Goal: Information Seeking & Learning: Compare options

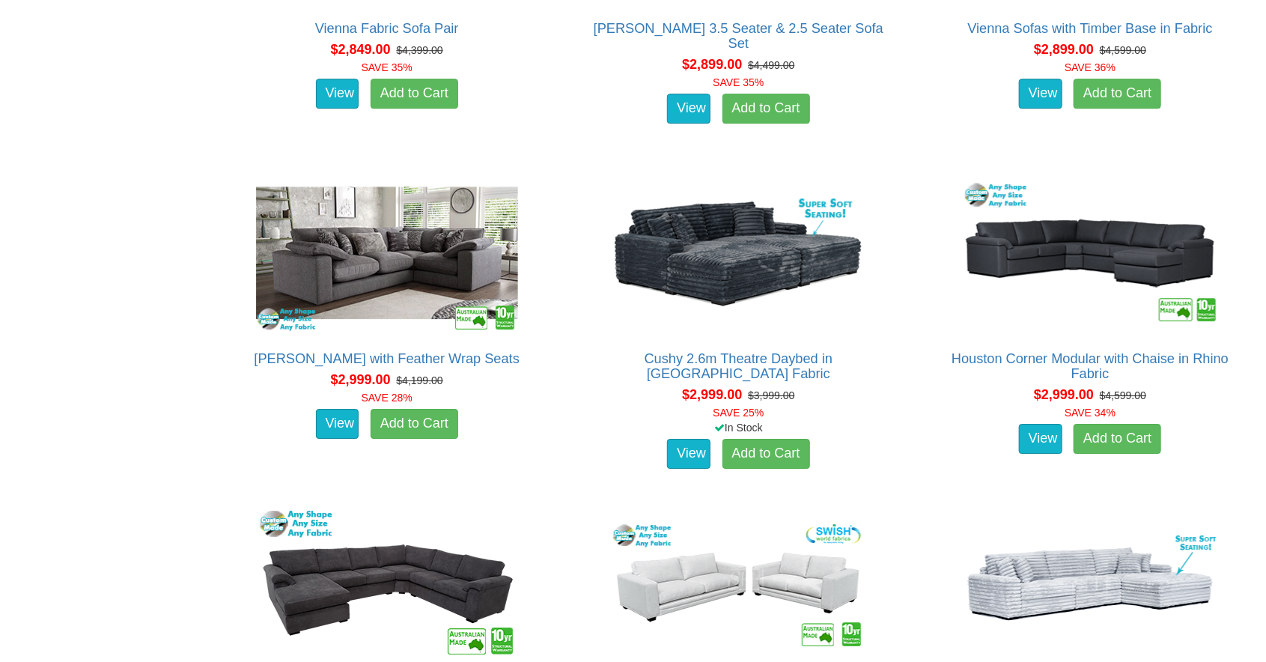
scroll to position [5317, 0]
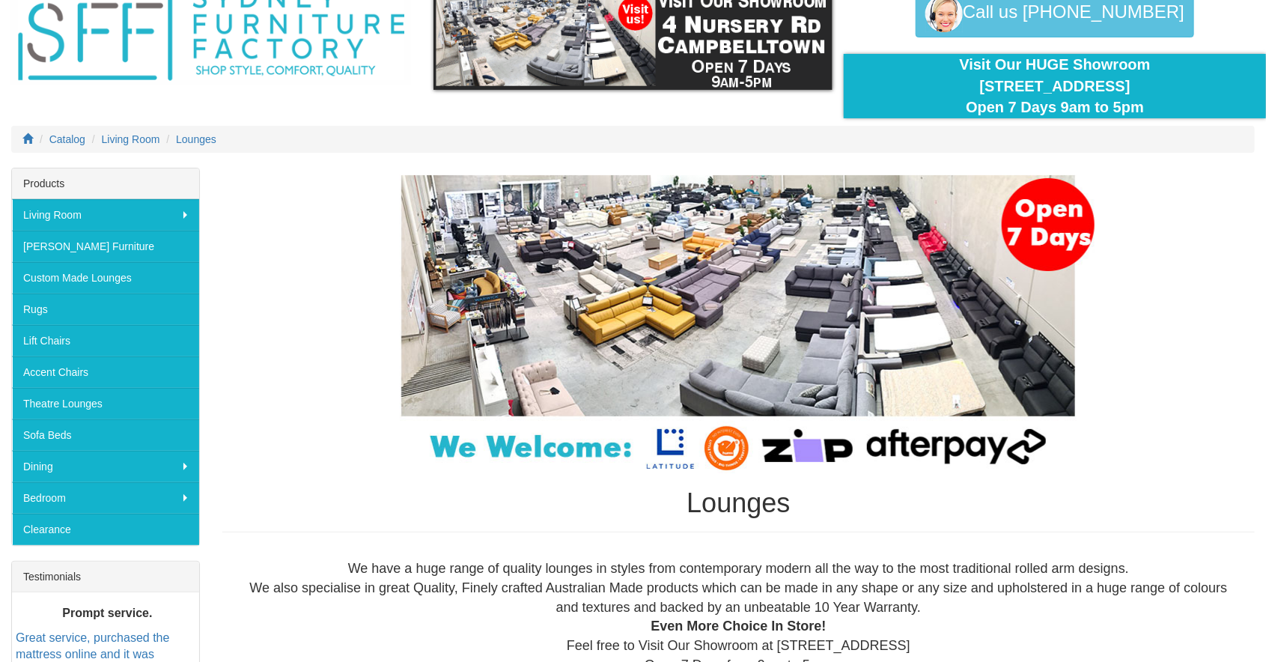
scroll to position [70, 0]
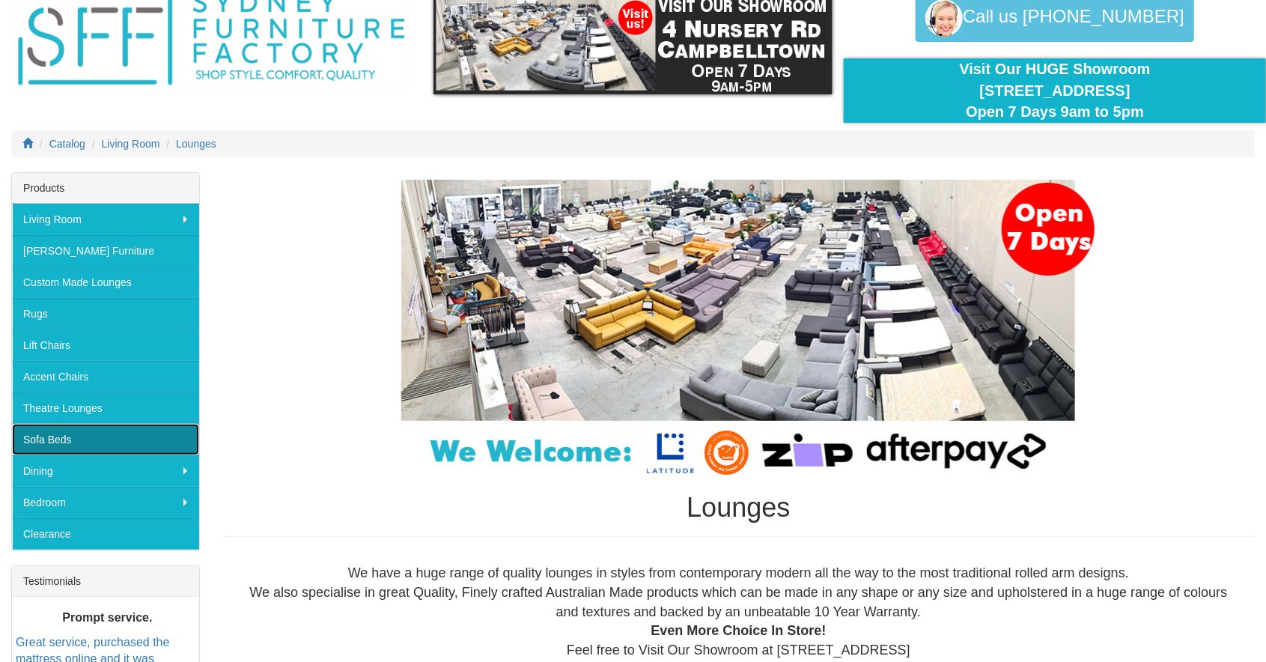
click at [109, 433] on link "Sofa Beds" at bounding box center [105, 439] width 187 height 31
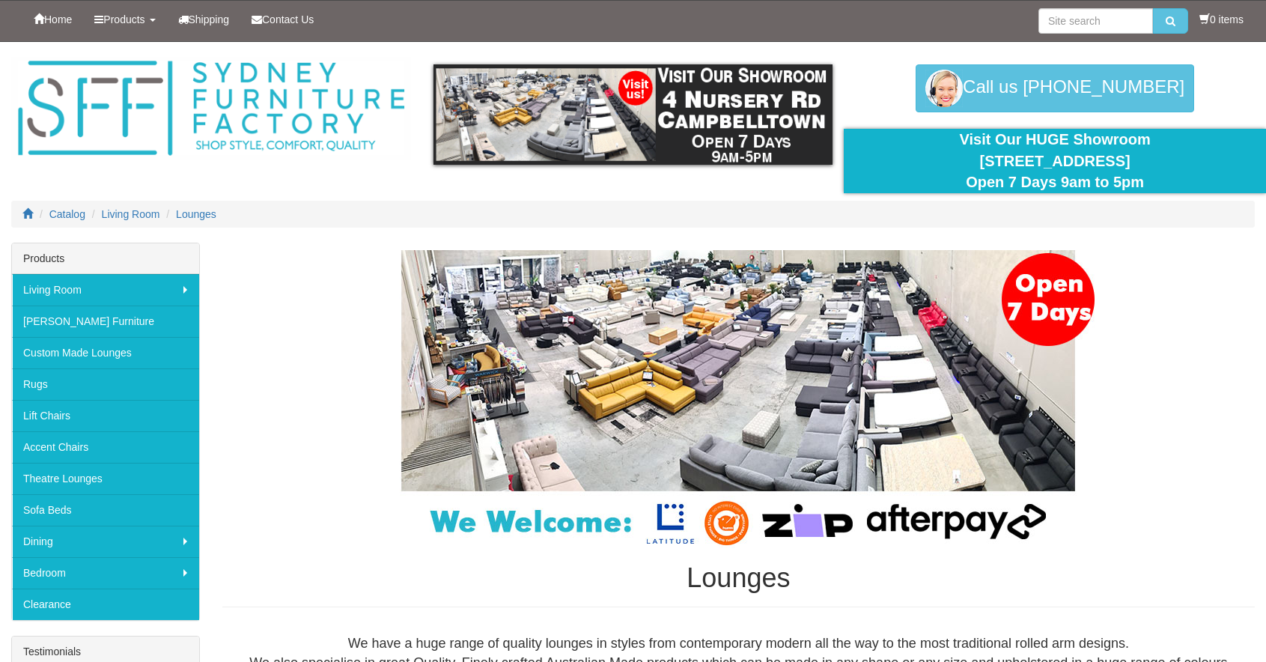
scroll to position [70, 0]
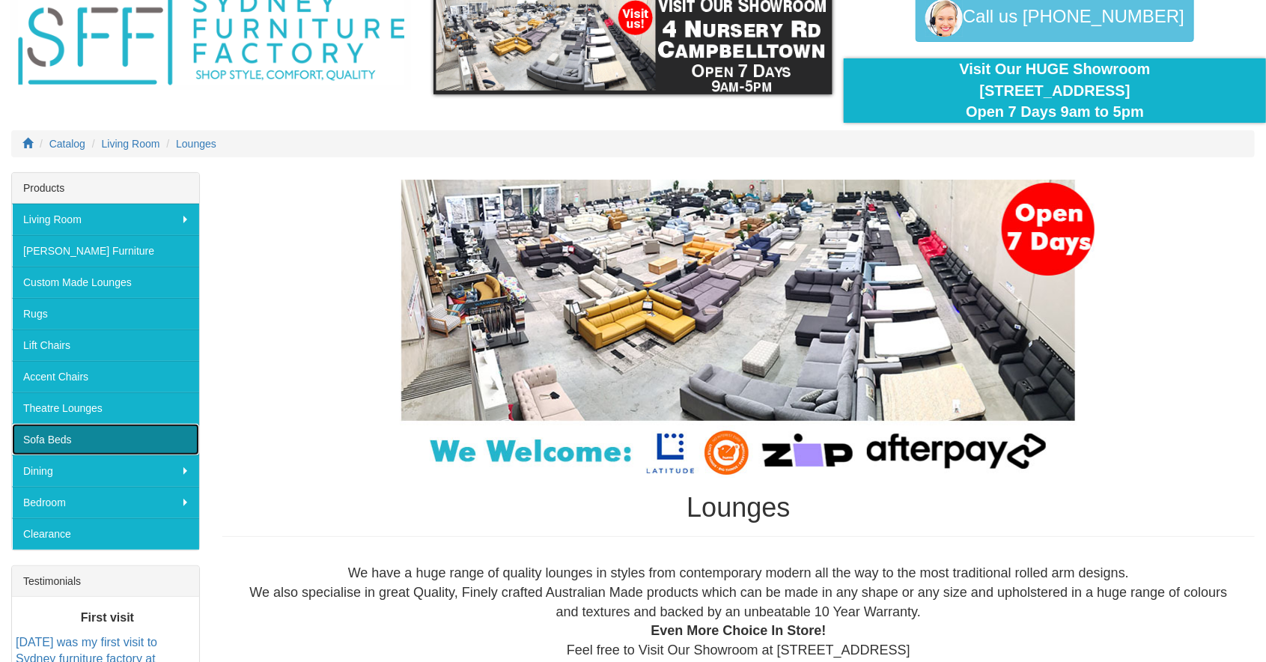
click at [58, 439] on link "Sofa Beds" at bounding box center [105, 439] width 187 height 31
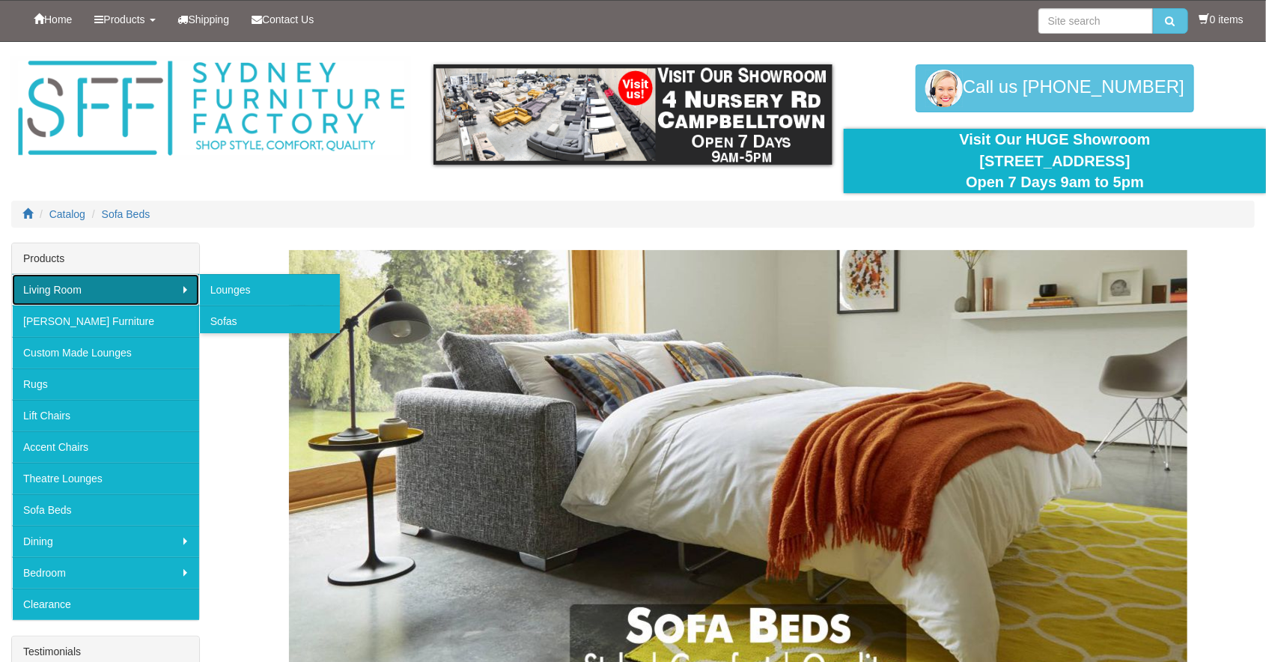
click at [189, 292] on link "Living Room" at bounding box center [105, 289] width 187 height 31
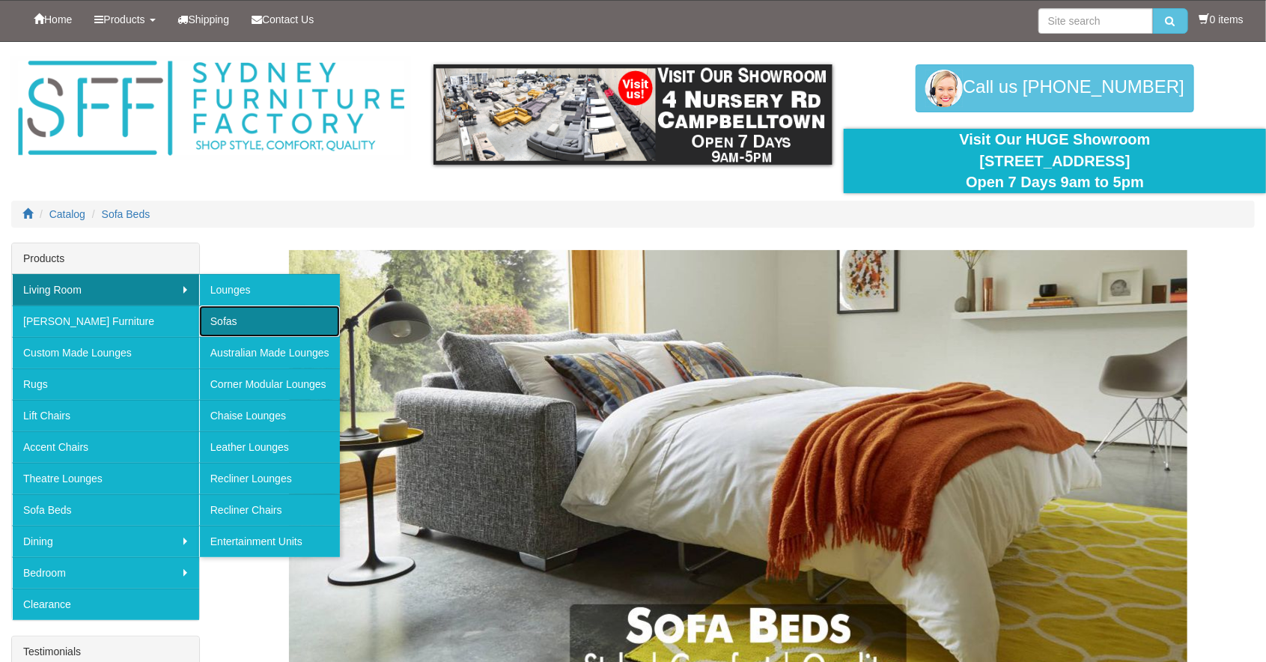
click at [231, 322] on link "Sofas" at bounding box center [269, 320] width 141 height 31
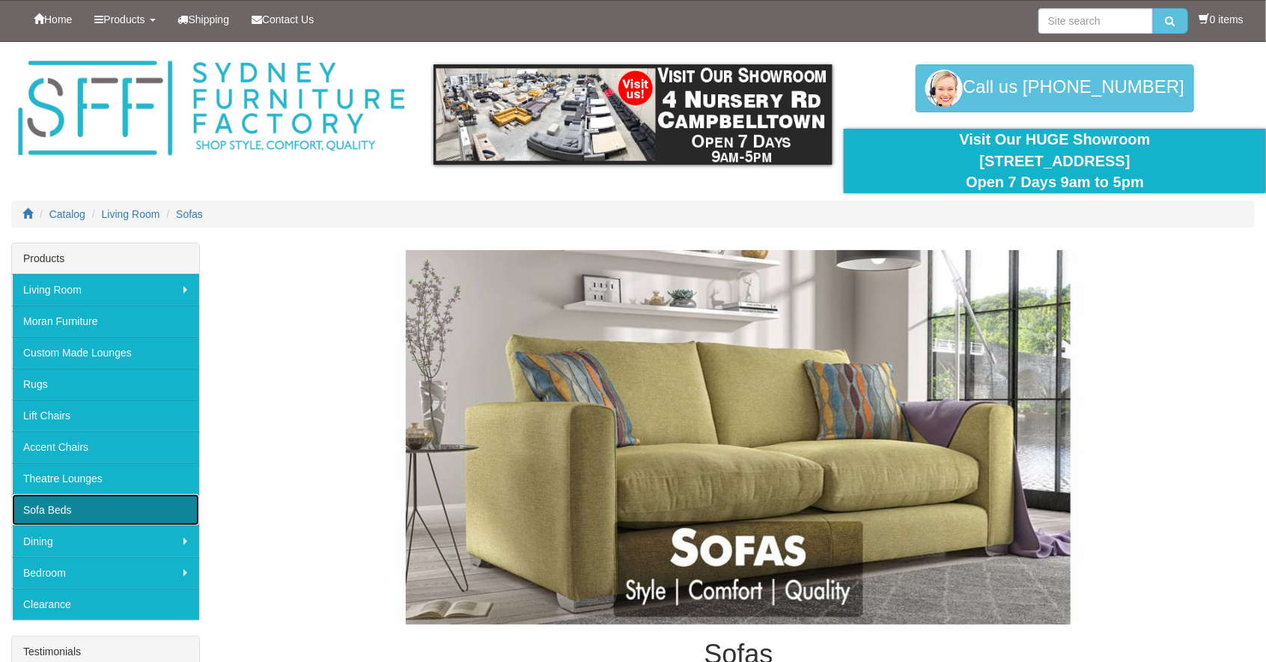
click at [145, 511] on link "Sofa Beds" at bounding box center [105, 509] width 187 height 31
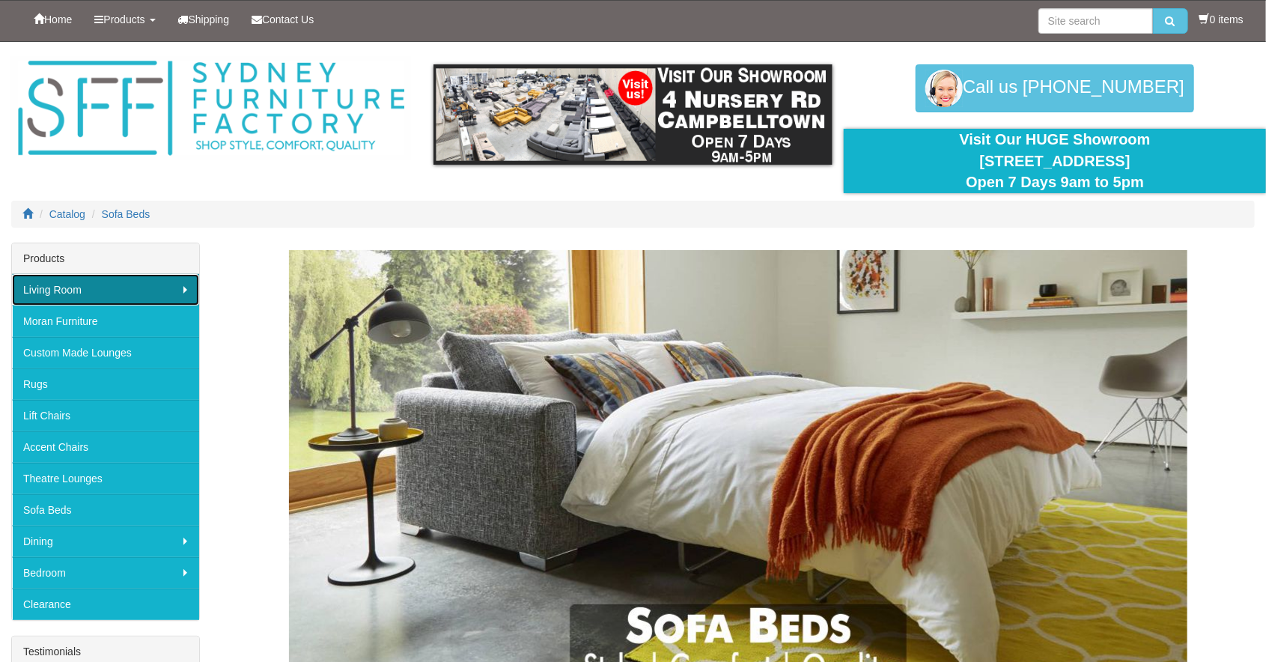
click at [149, 288] on link "Living Room" at bounding box center [105, 289] width 187 height 31
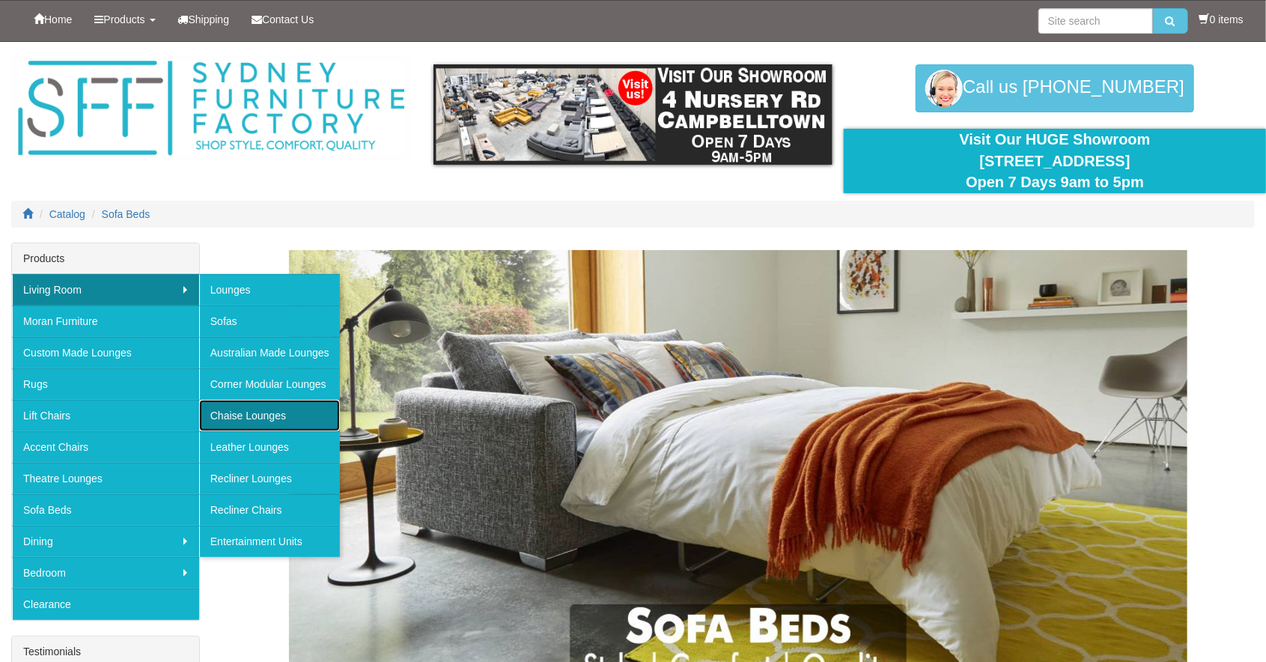
click at [288, 416] on link "Chaise Lounges" at bounding box center [269, 415] width 141 height 31
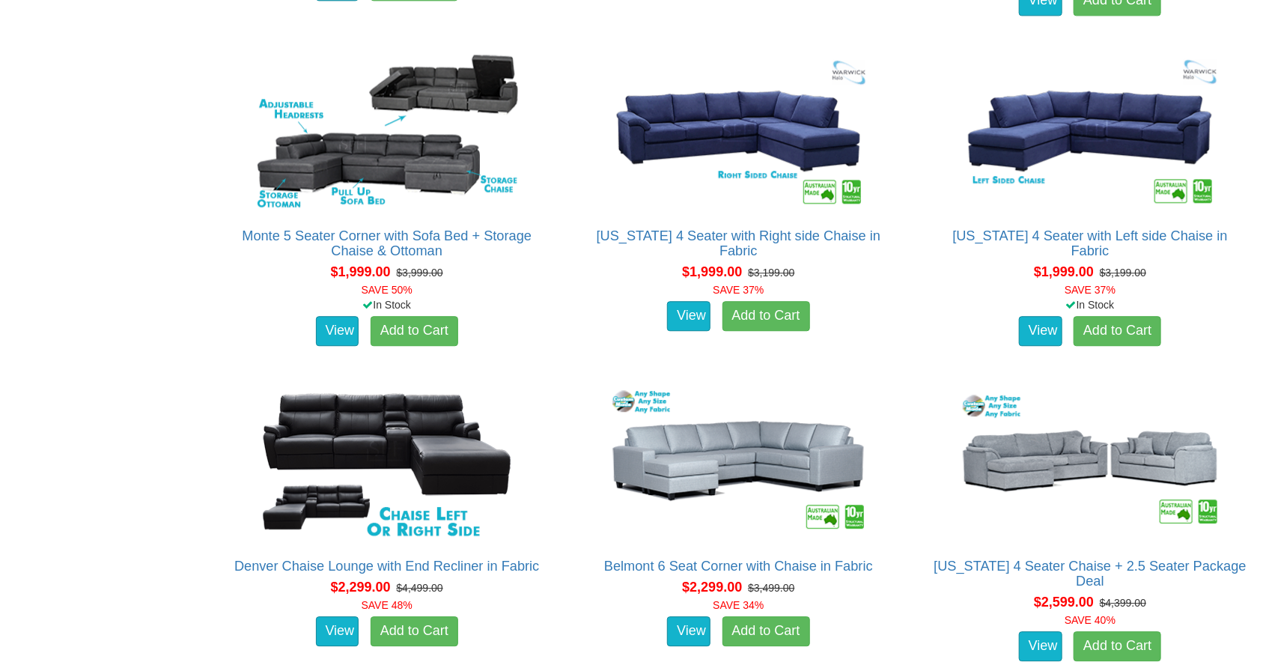
scroll to position [1911, 0]
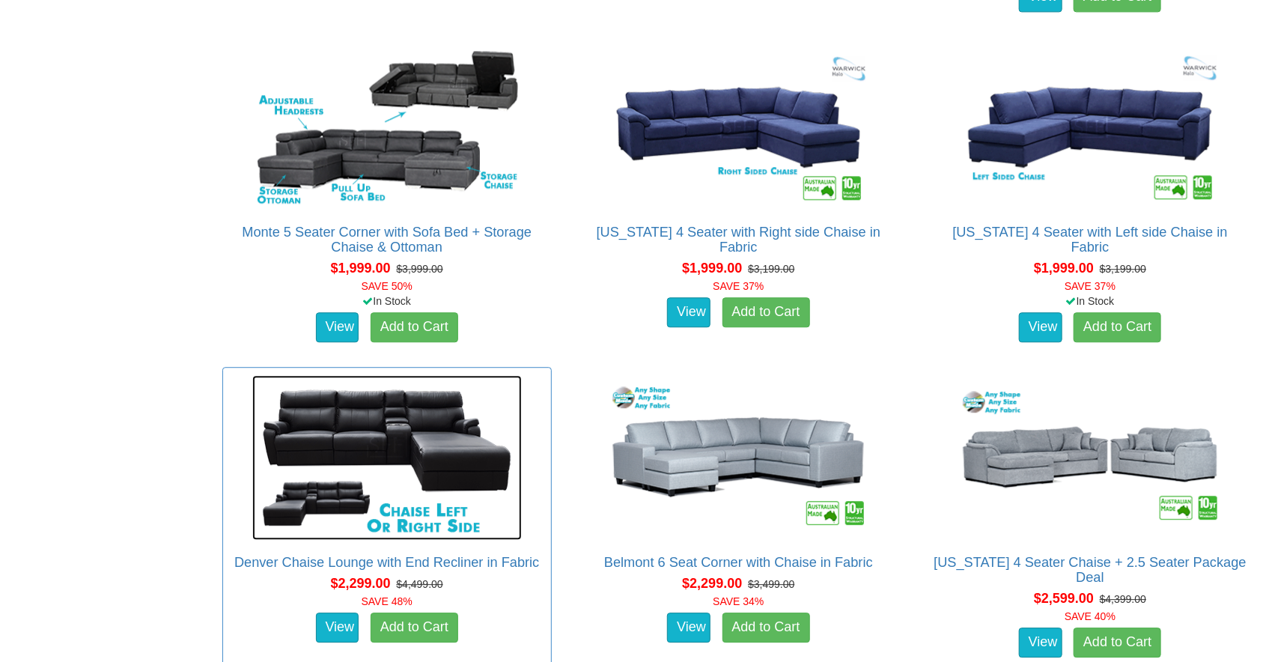
click at [264, 469] on img at bounding box center [387, 457] width 270 height 165
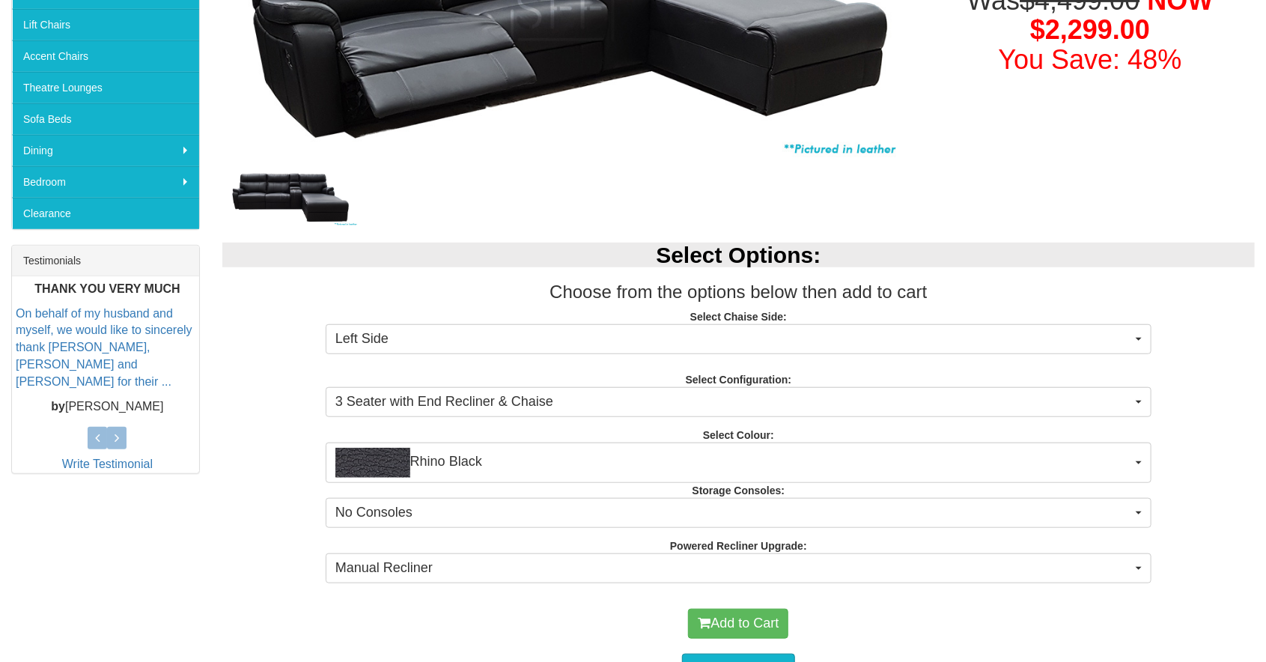
scroll to position [394, 0]
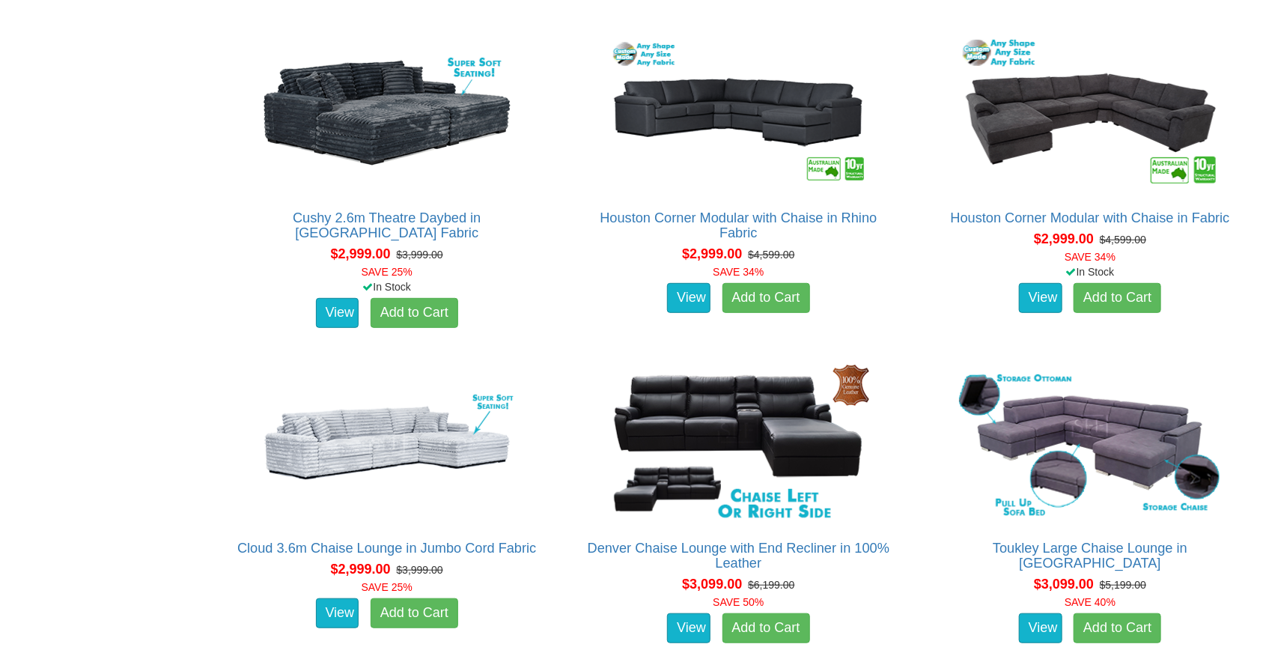
scroll to position [3247, 0]
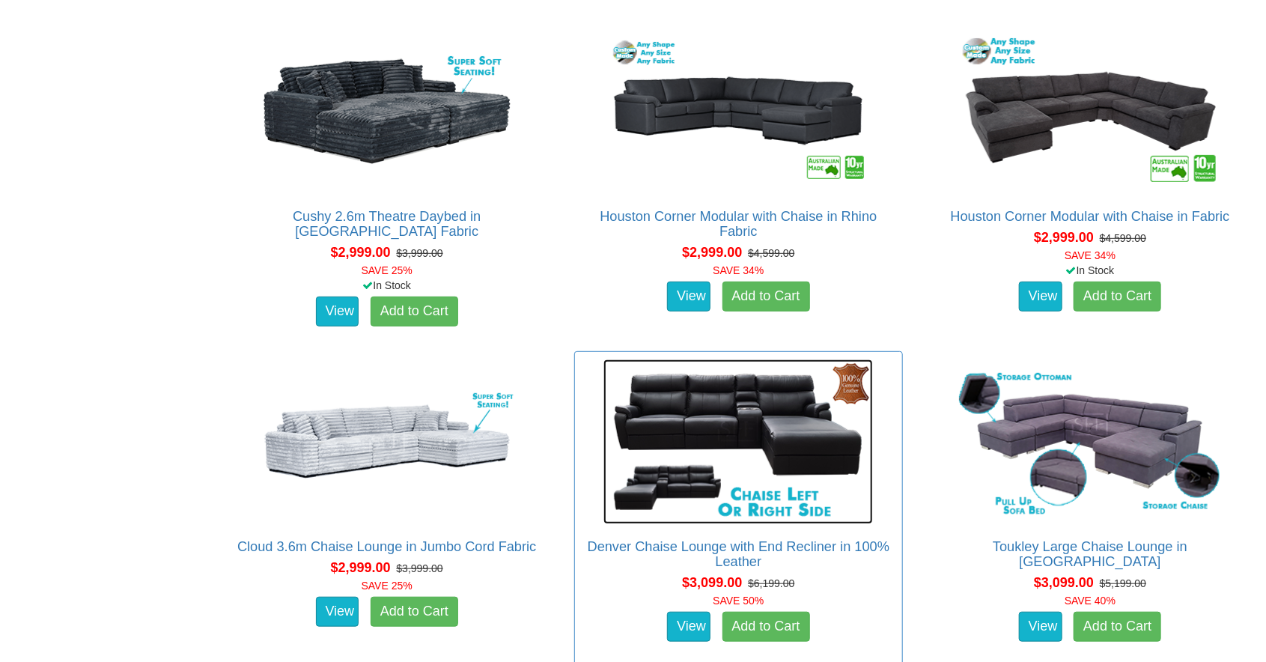
click at [830, 508] on img at bounding box center [738, 441] width 270 height 165
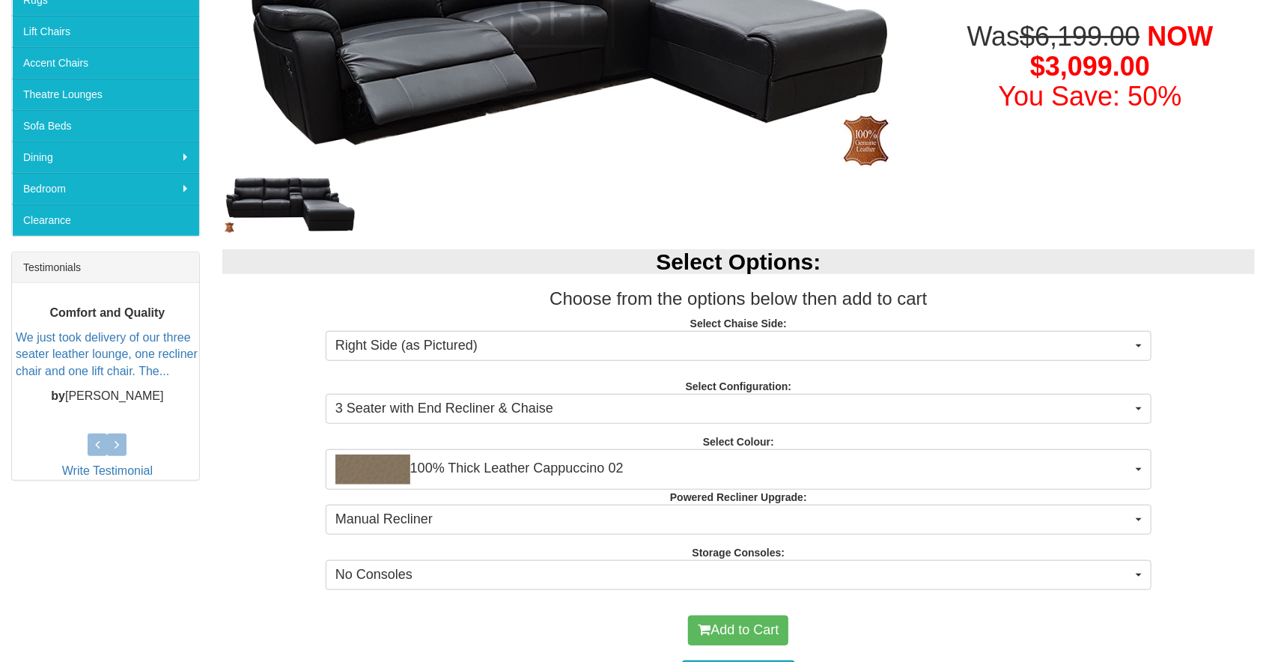
scroll to position [387, 0]
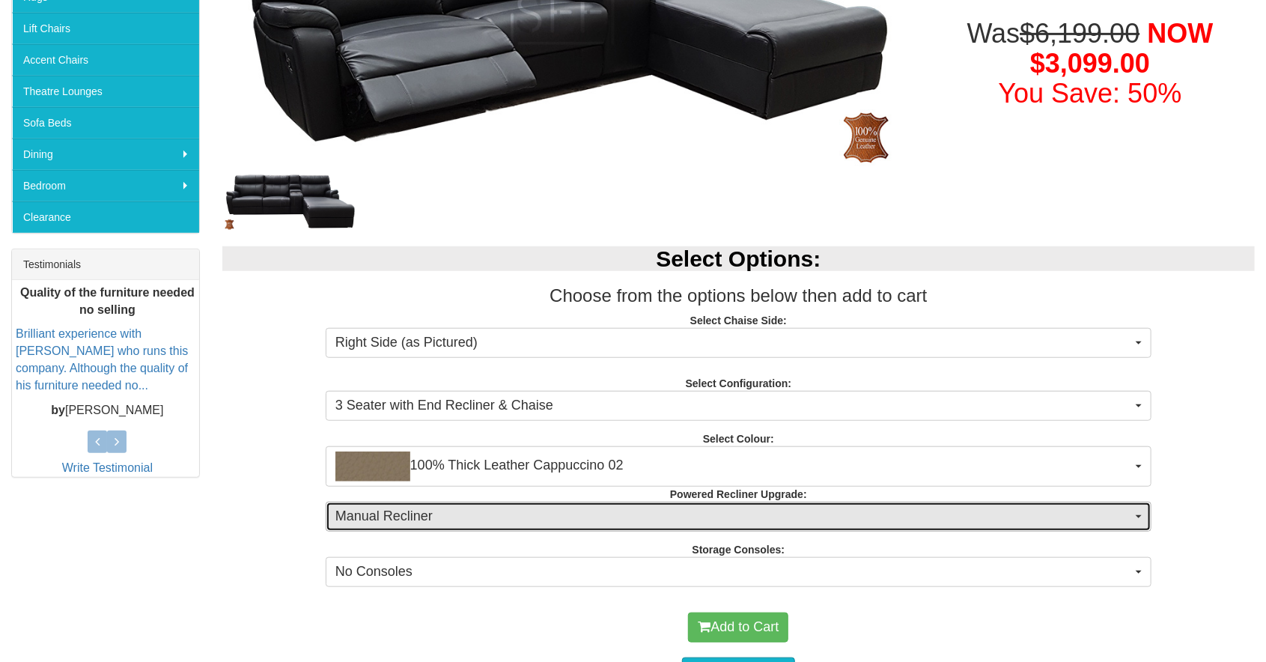
click at [1135, 518] on button "Manual Recliner" at bounding box center [739, 517] width 826 height 30
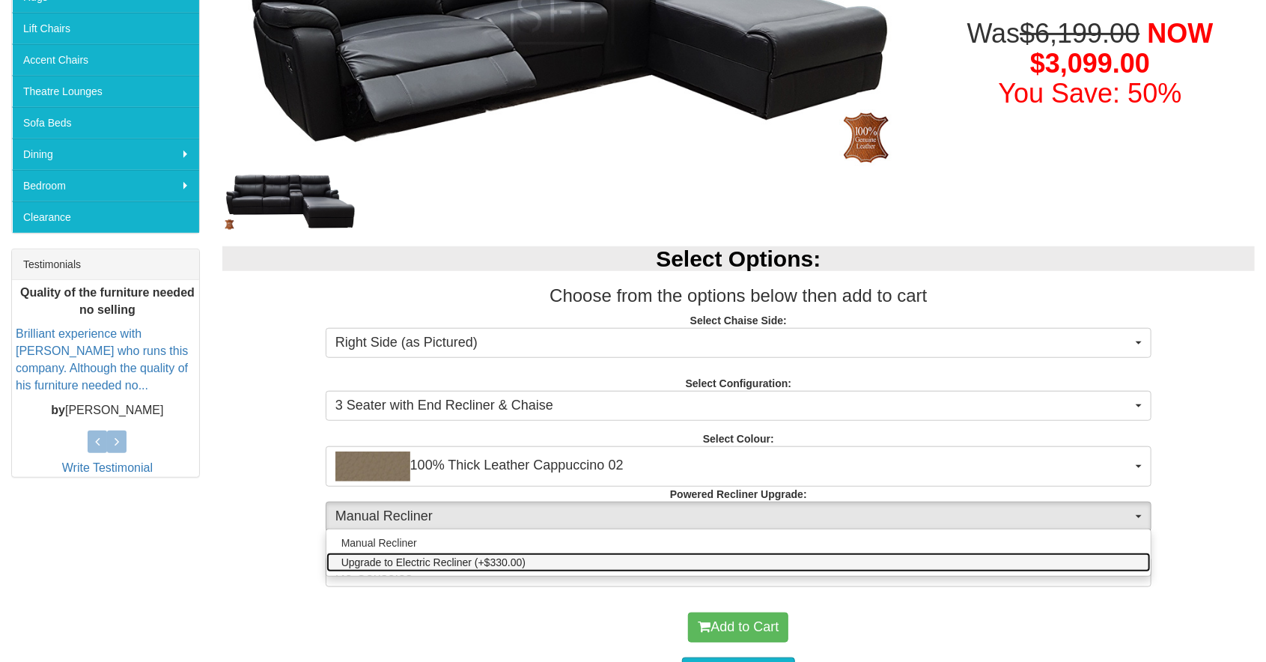
click at [895, 561] on link "Upgrade to Electric Recliner (+$330.00)" at bounding box center [738, 562] width 824 height 19
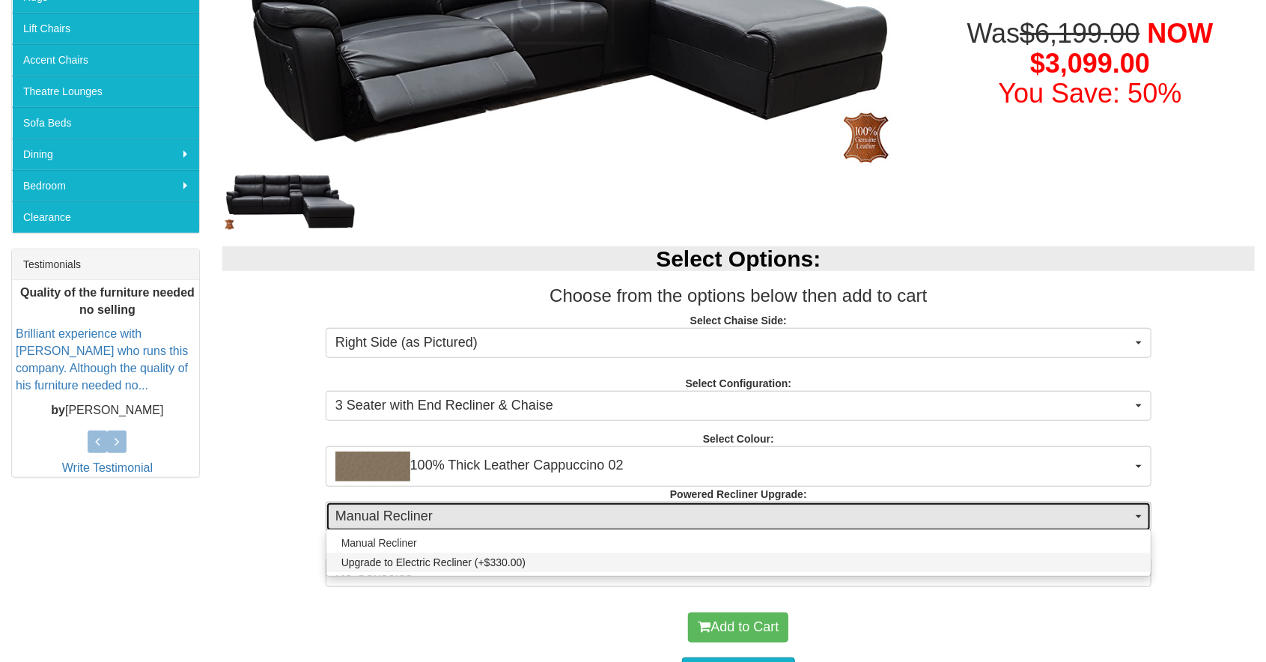
select select "578"
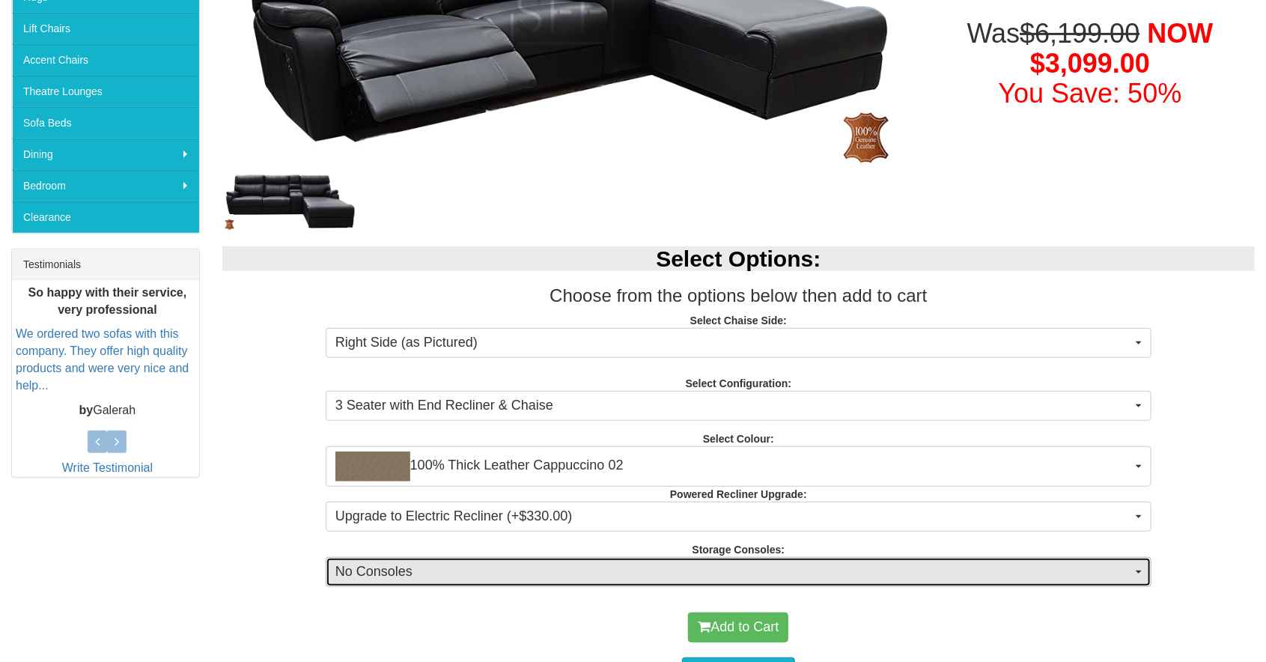
click at [1123, 574] on span "No Consoles" at bounding box center [733, 571] width 797 height 19
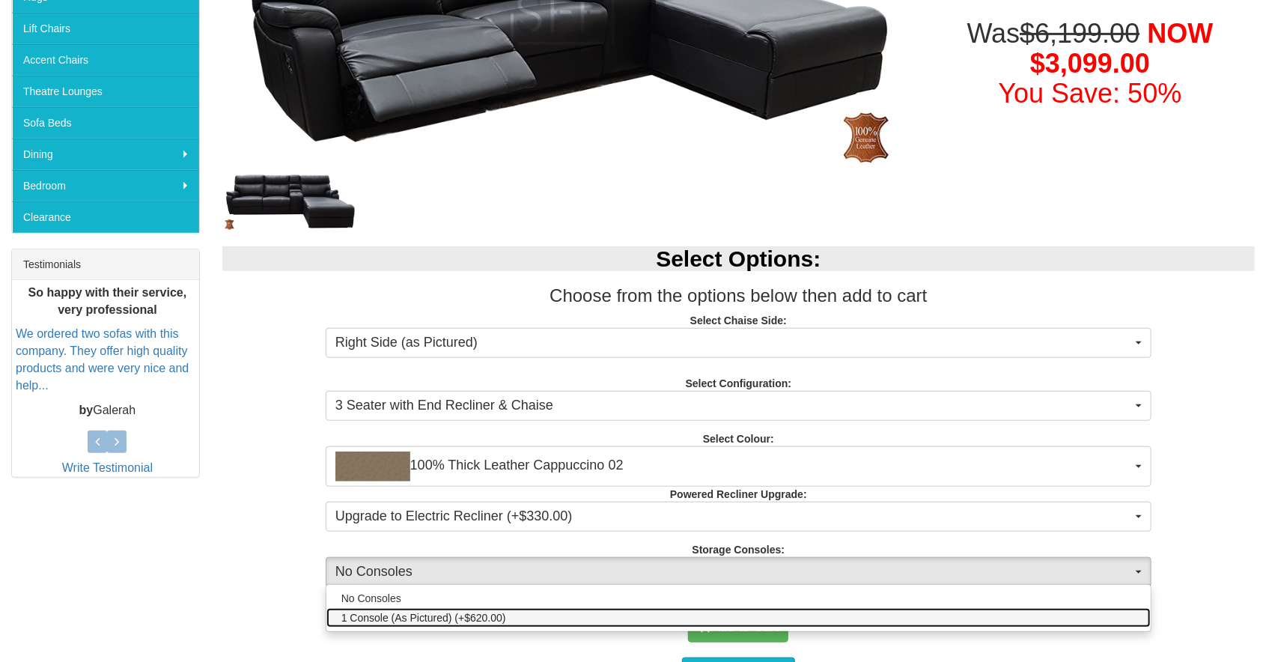
click at [932, 618] on link "1 Console (As Pictured) (+$620.00)" at bounding box center [738, 617] width 824 height 19
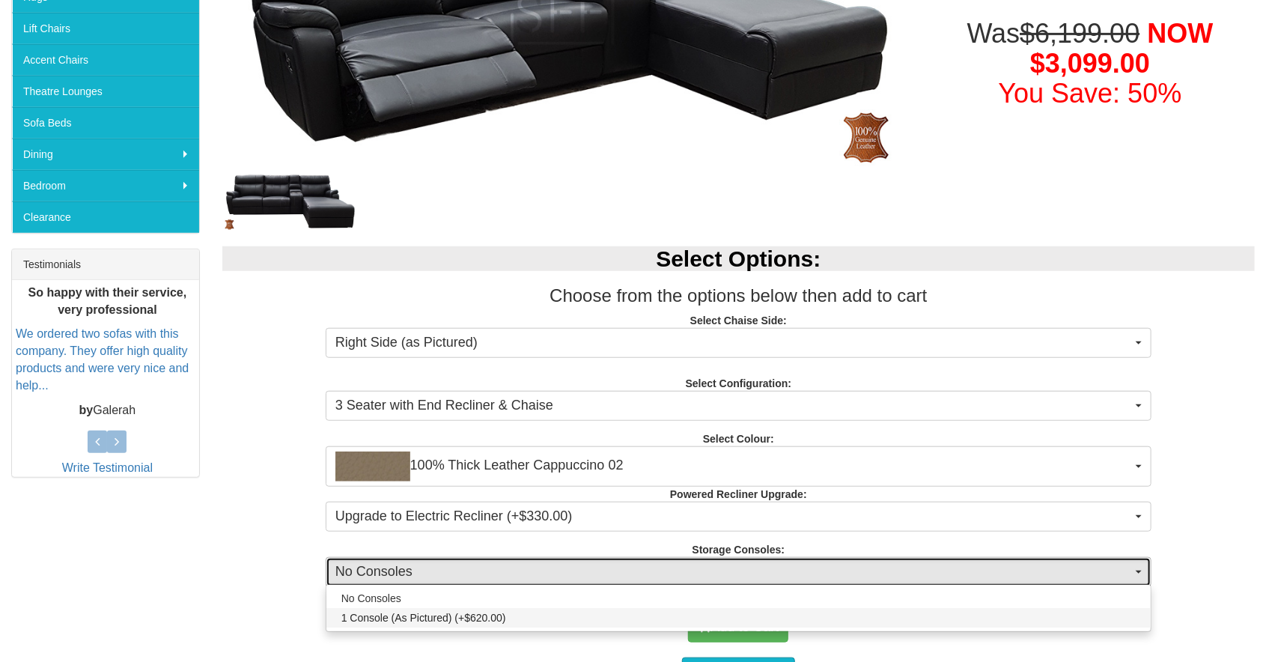
select select "1516"
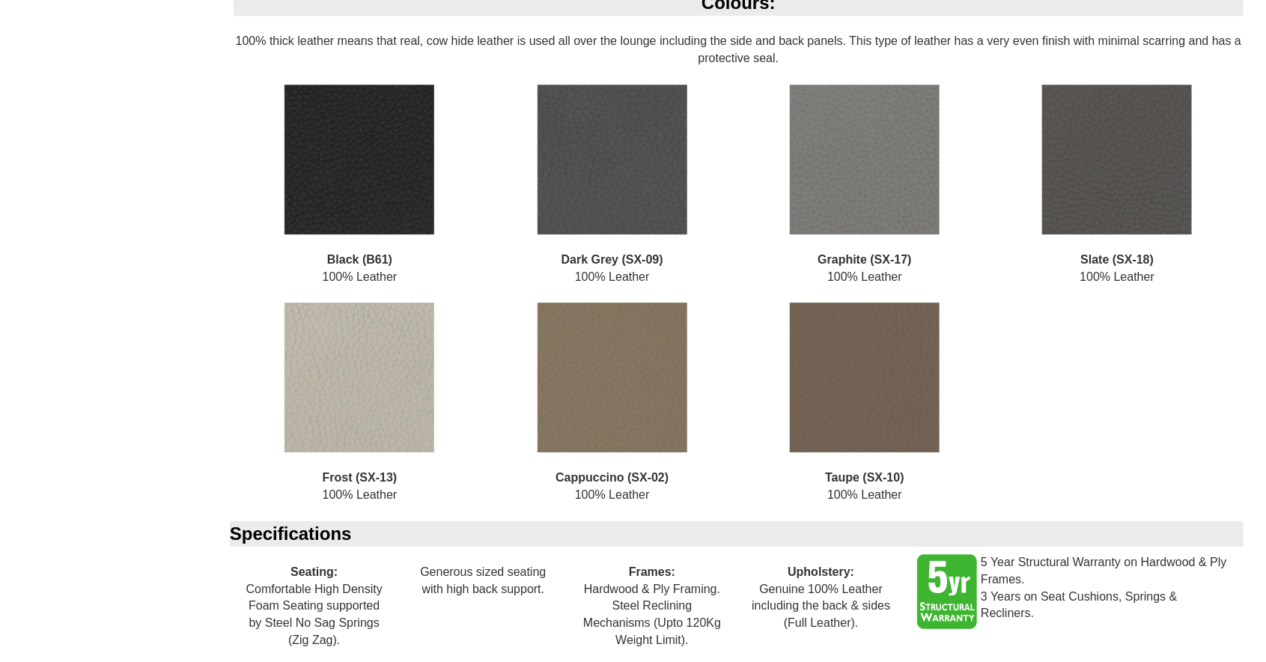
scroll to position [2370, 0]
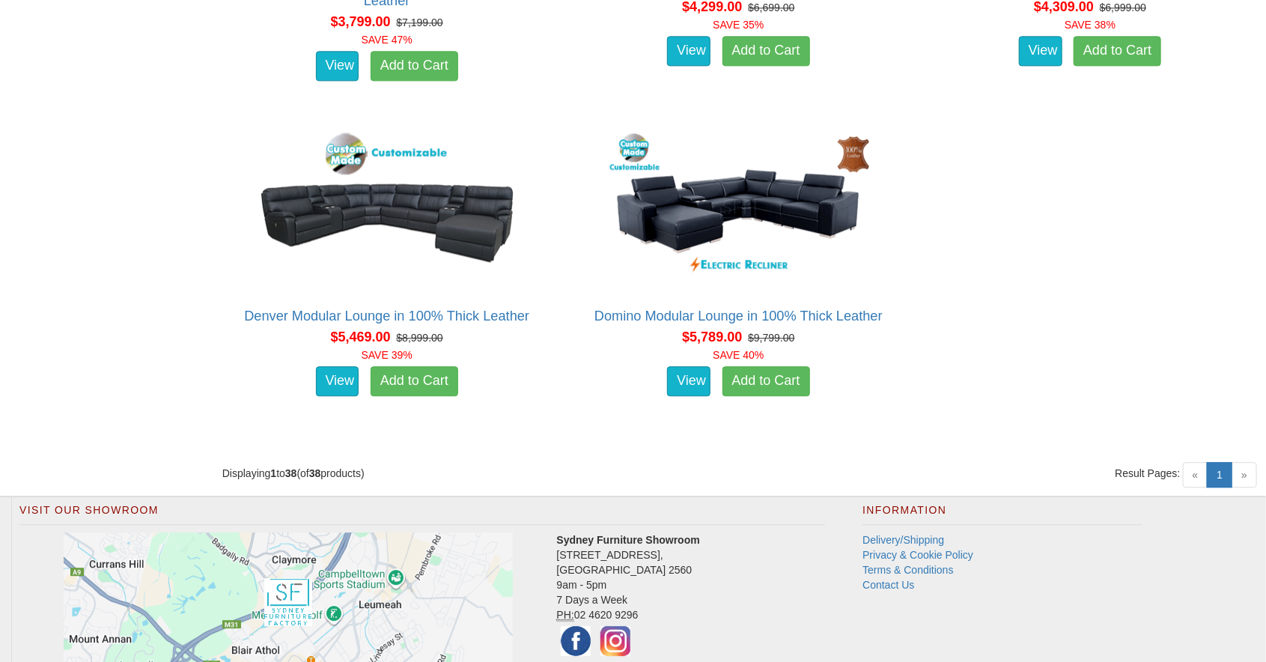
scroll to position [4808, 0]
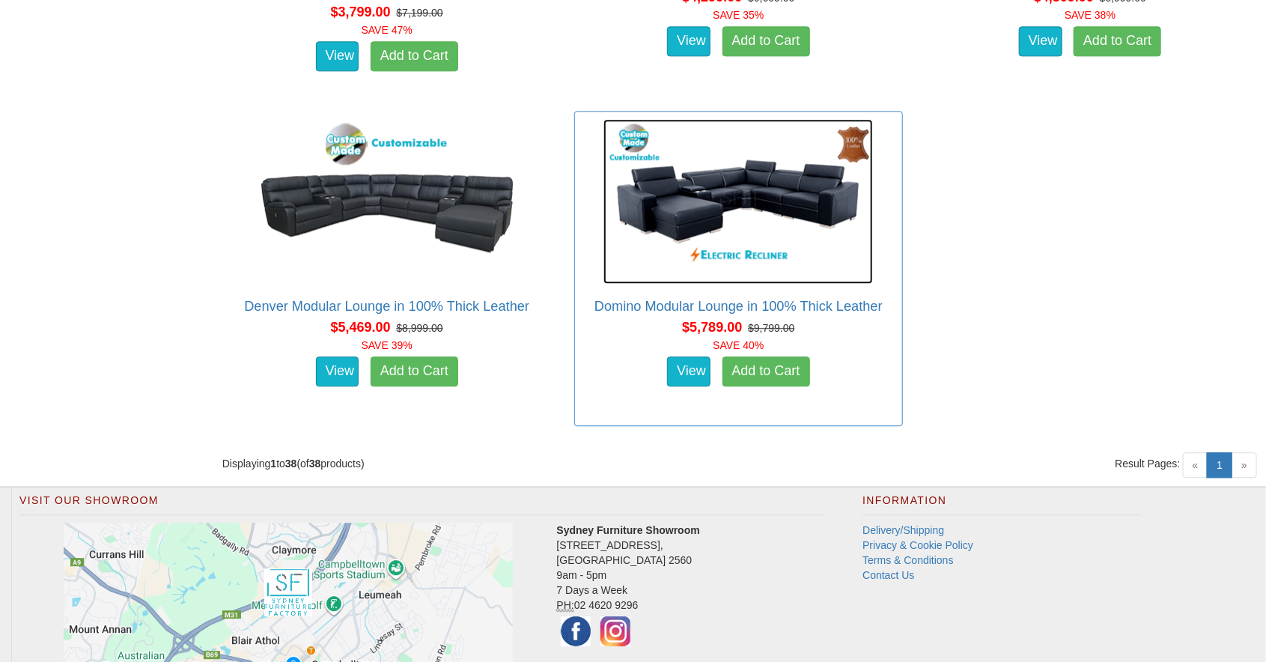
click at [811, 221] on img at bounding box center [738, 201] width 270 height 165
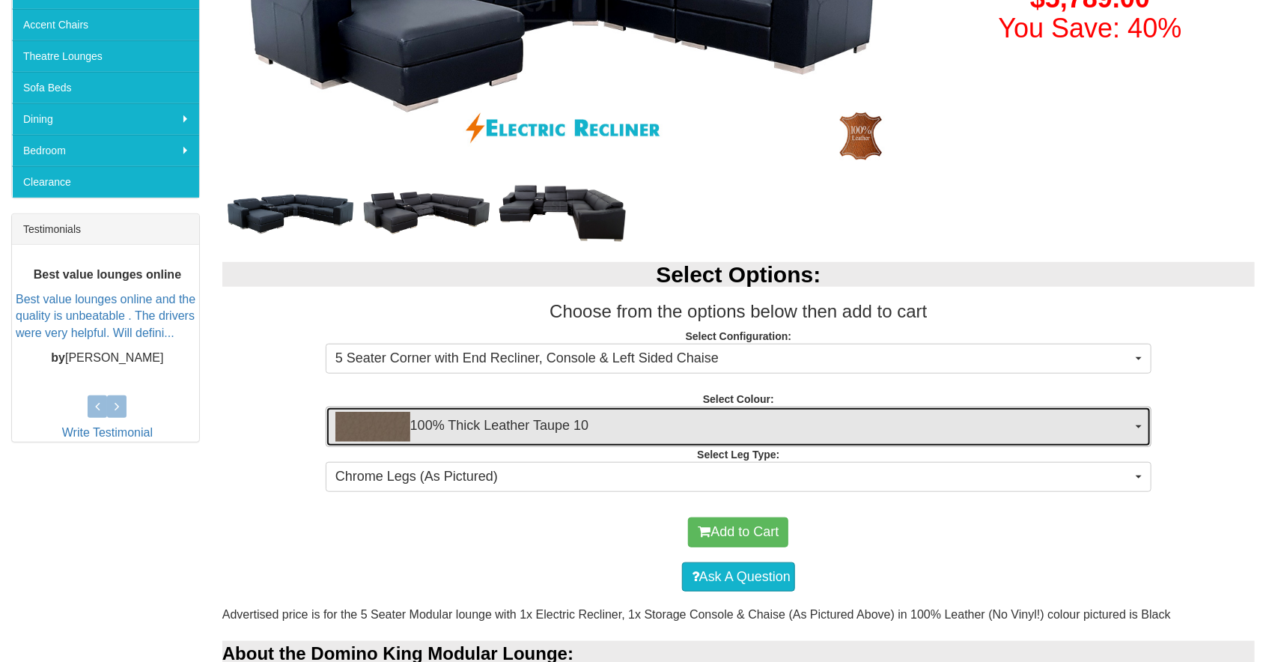
scroll to position [423, 0]
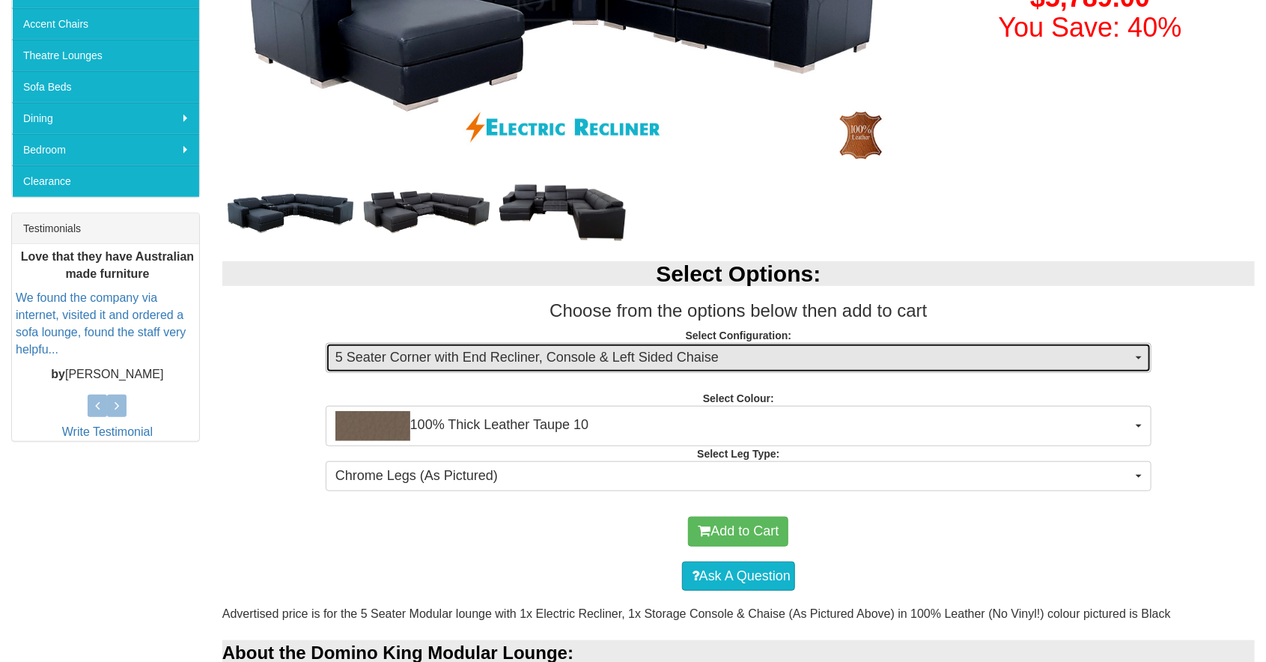
click at [1044, 362] on span "5 Seater Corner with End Recliner, Console & Left Sided Chaise" at bounding box center [733, 357] width 797 height 19
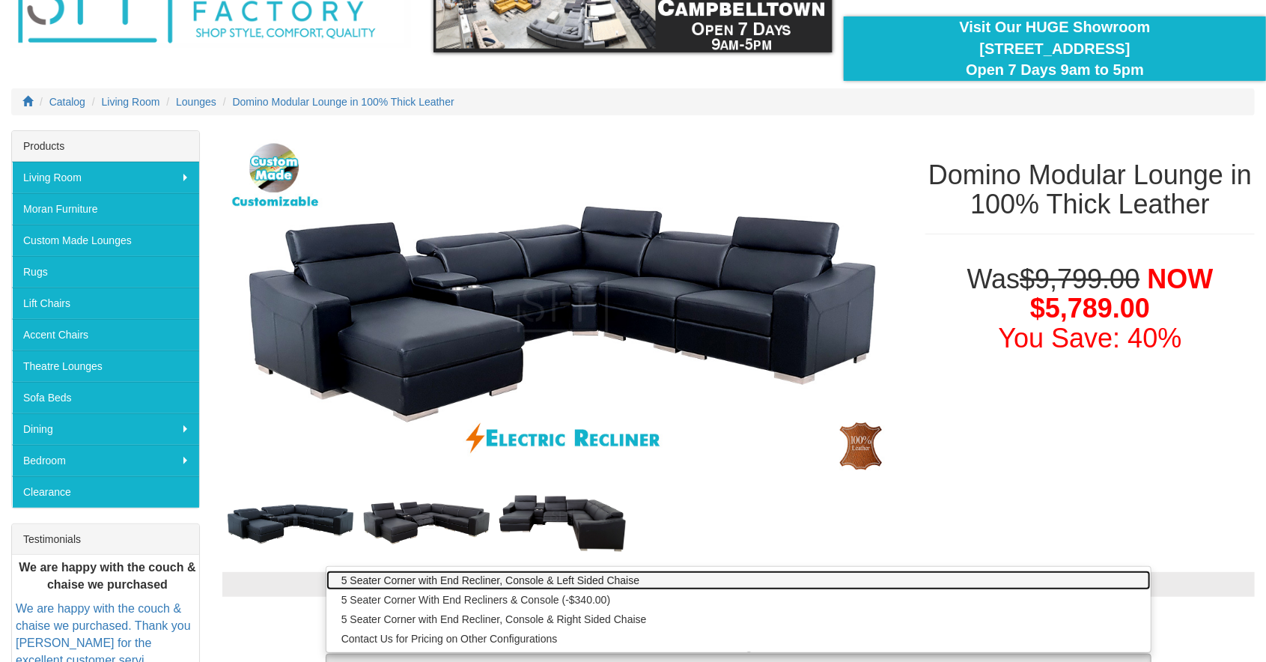
scroll to position [109, 0]
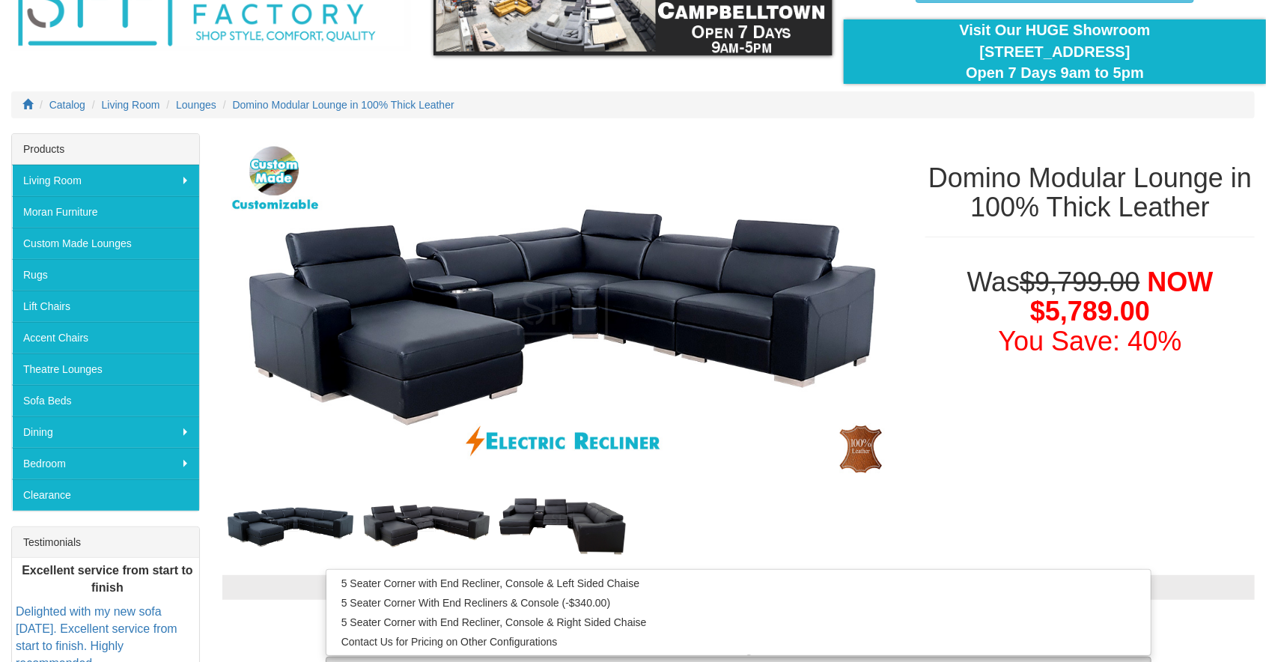
click at [198, 107] on div at bounding box center [633, 331] width 1266 height 662
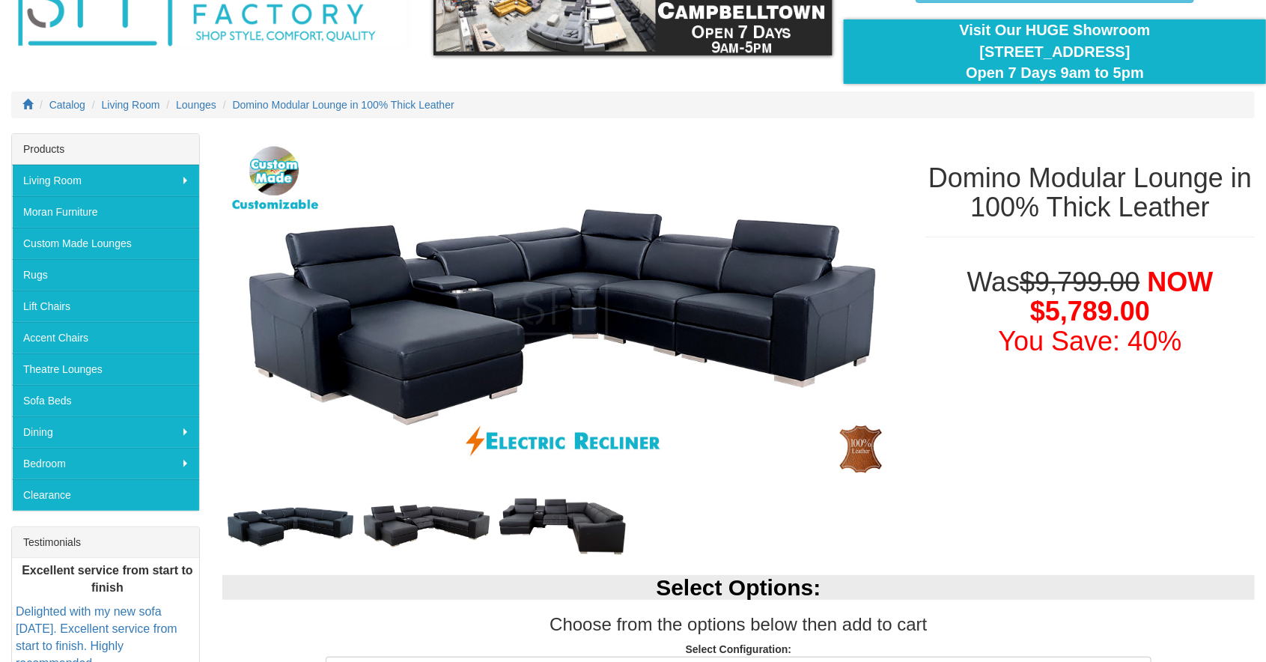
click at [201, 123] on div "Catalog Living Room Lounges Domino Modular Lounge in 100% Thick Leather" at bounding box center [633, 112] width 1266 height 42
click at [192, 99] on span "Lounges" at bounding box center [196, 105] width 40 height 12
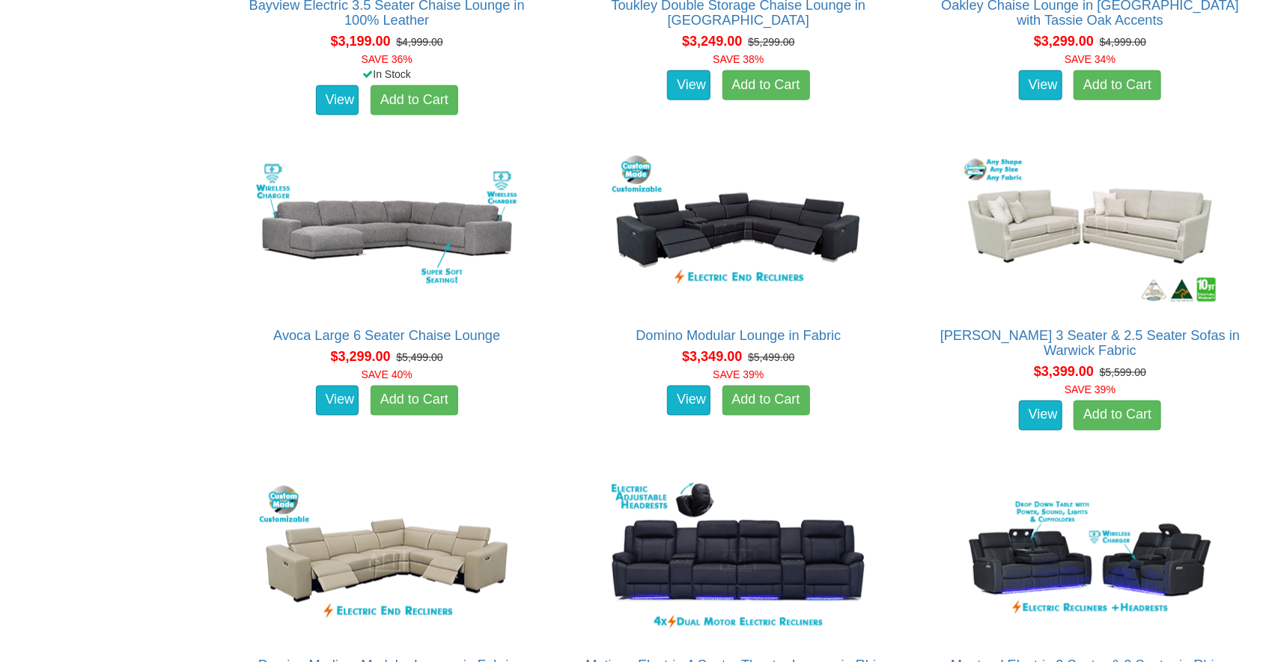
scroll to position [6992, 0]
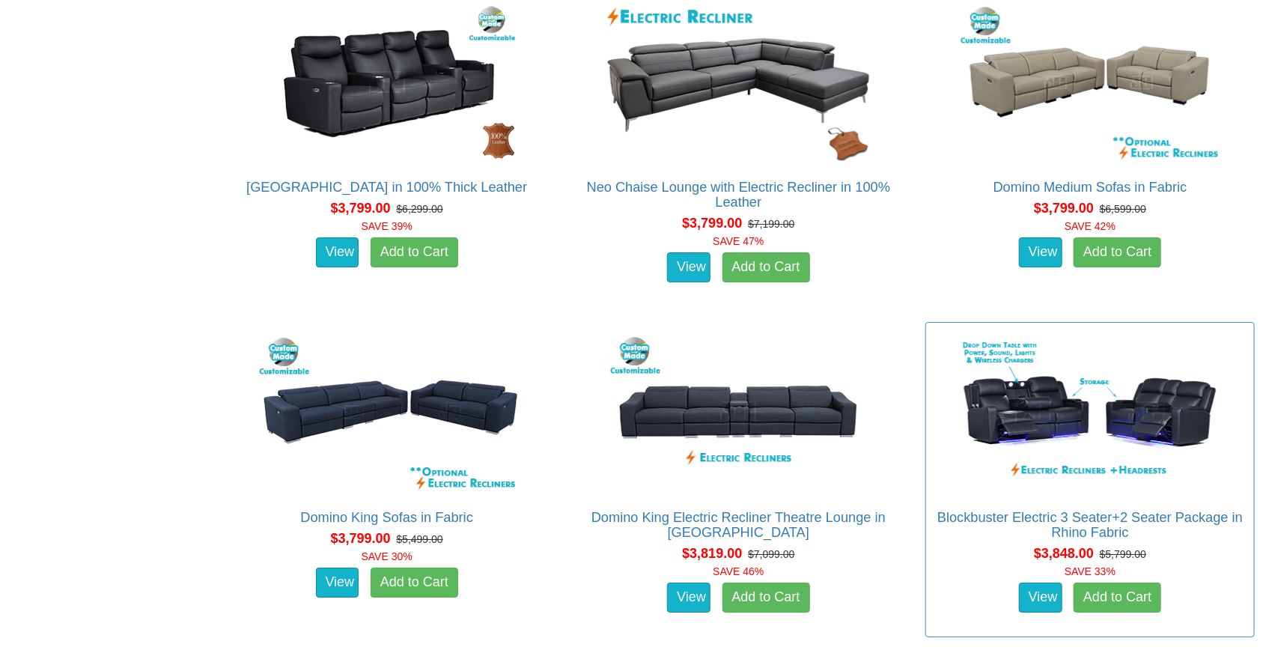
click at [1050, 568] on div "$3,848.00 $5,799.00 SAVE 33%" at bounding box center [1089, 561] width 335 height 35
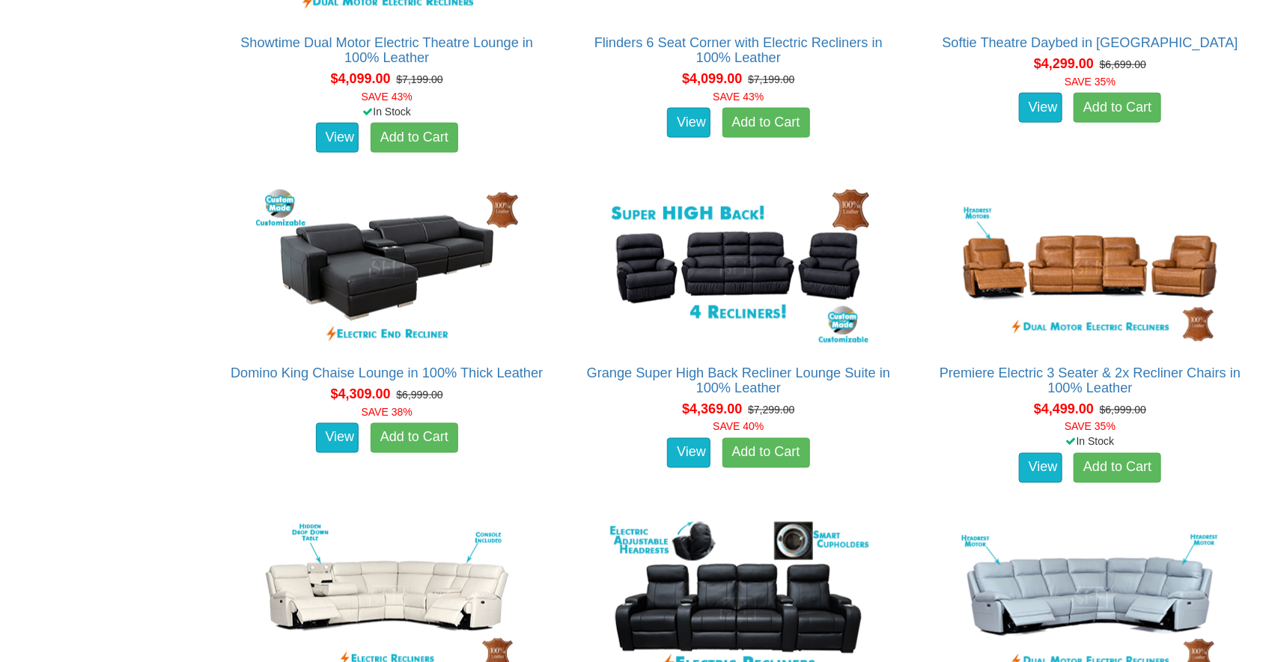
scroll to position [9928, 0]
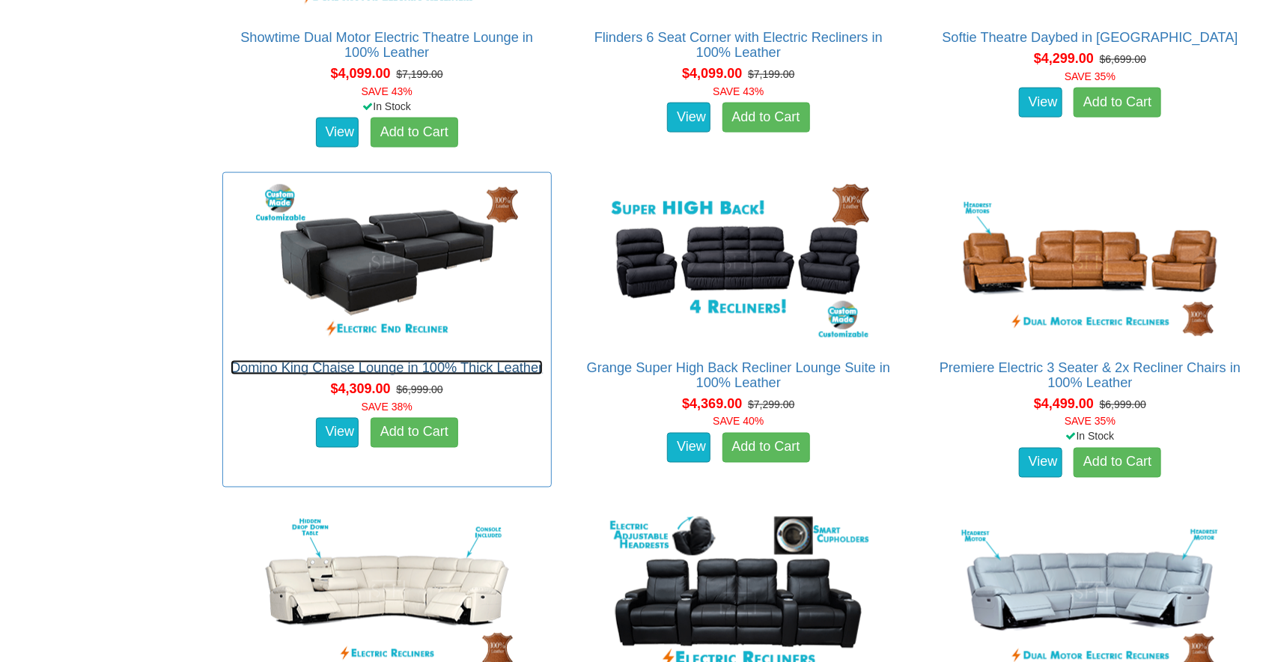
click at [533, 368] on link "Domino King Chaise Lounge in 100% Thick Leather" at bounding box center [387, 367] width 312 height 15
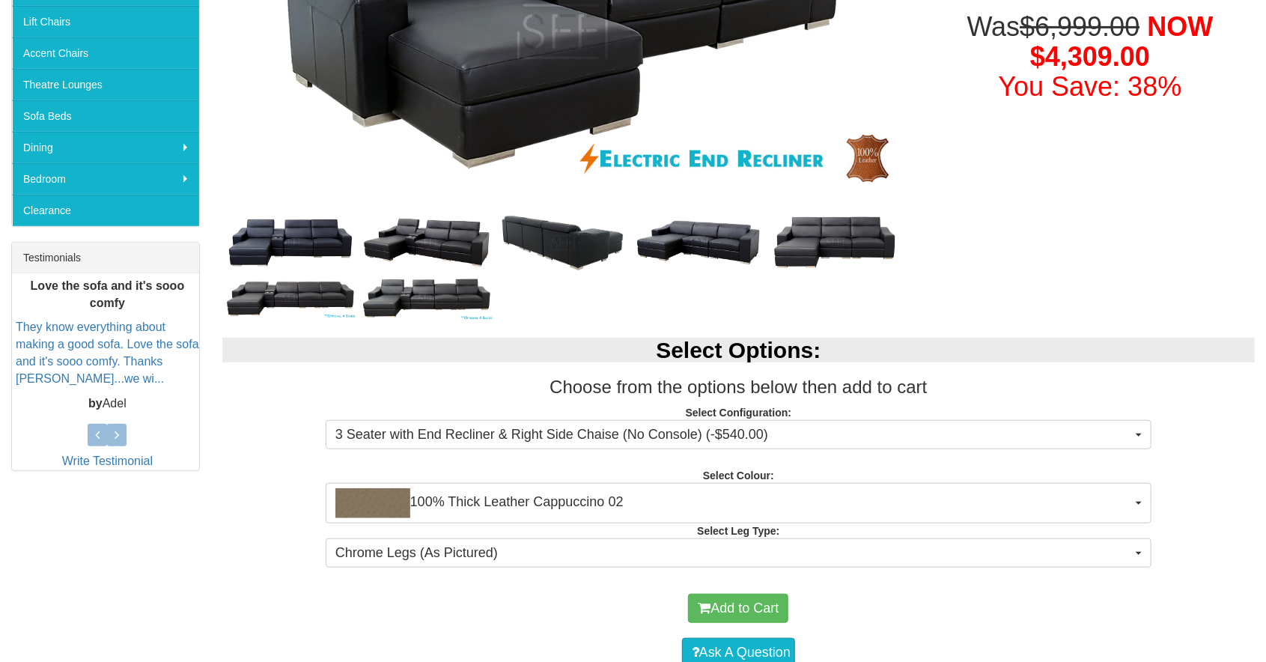
scroll to position [402, 0]
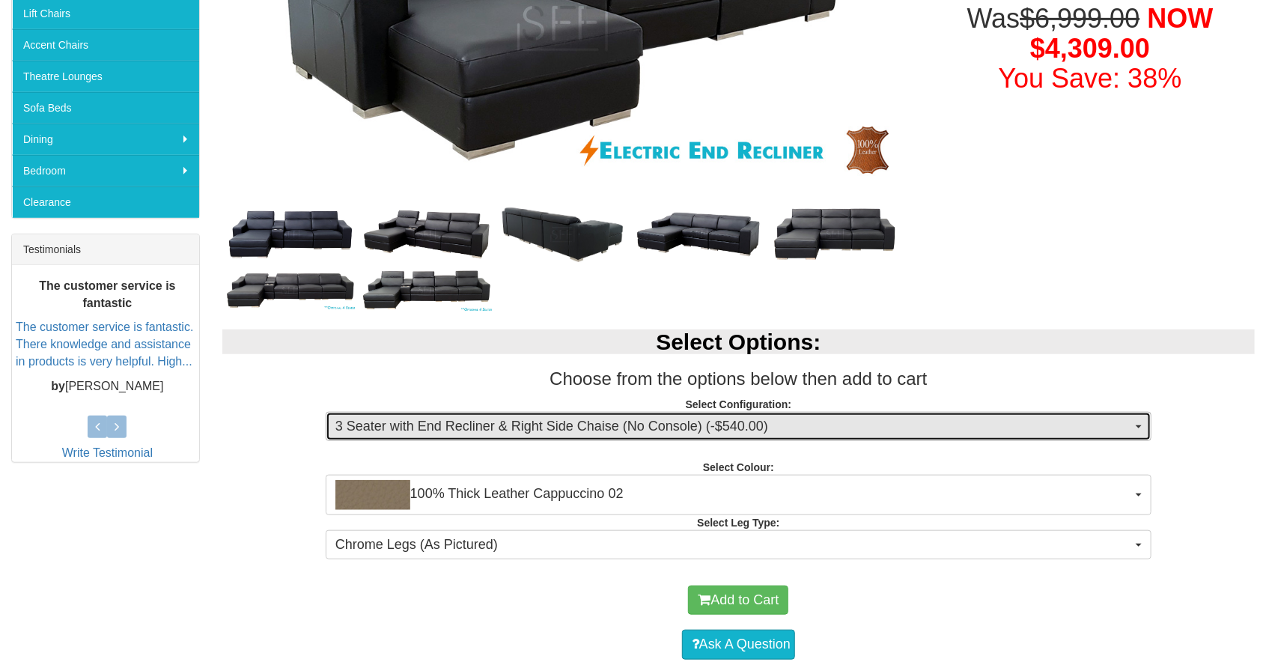
click at [970, 429] on span "3 Seater with End Recliner & Right Side Chaise (No Console) (-$540.00)" at bounding box center [733, 426] width 797 height 19
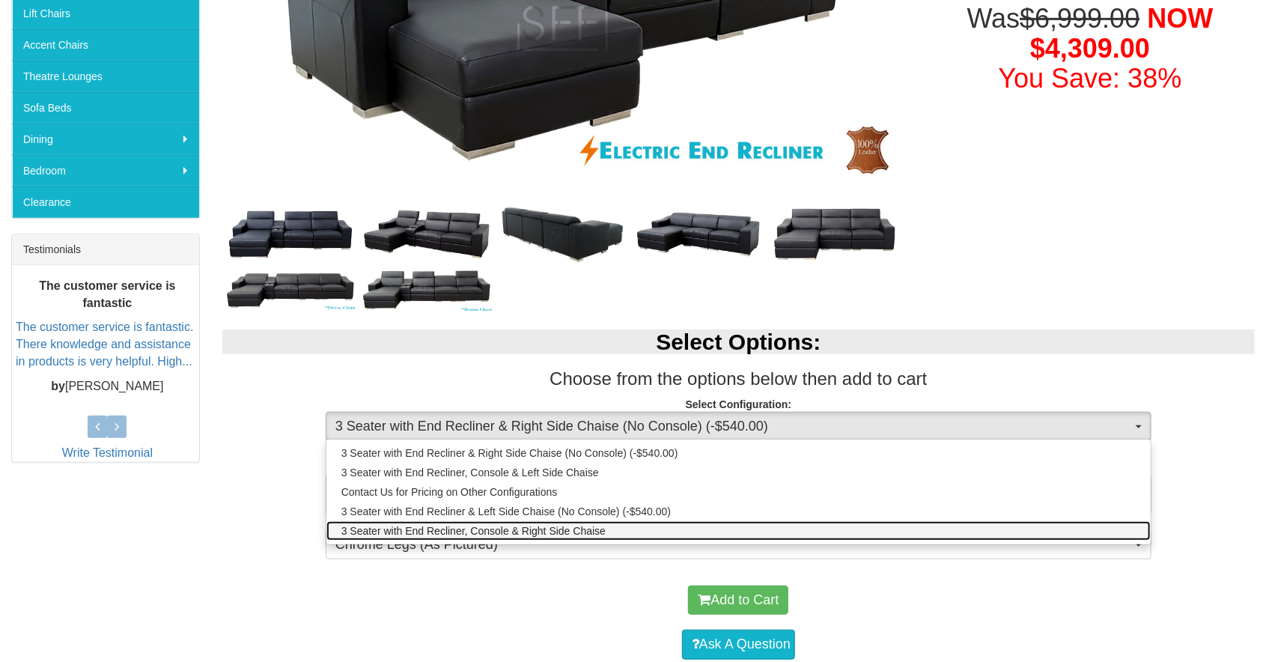
click at [548, 526] on span "3 Seater with End Recliner, Console & Right Side Chaise" at bounding box center [473, 530] width 264 height 15
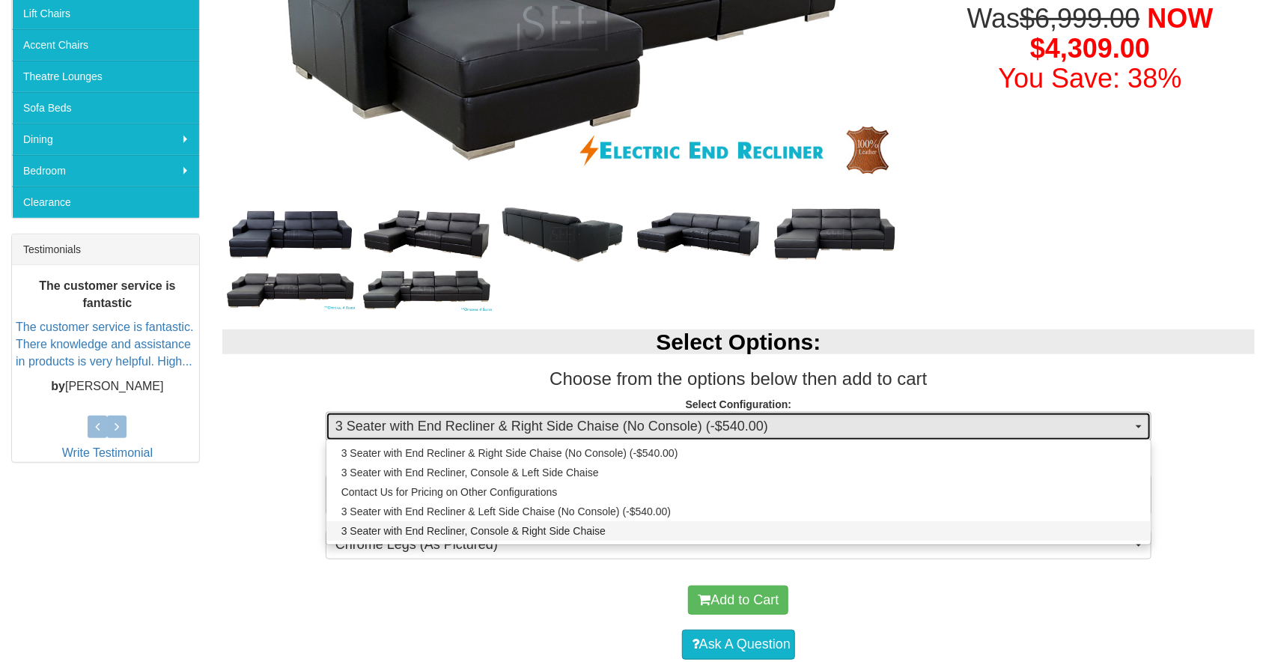
select select "1341"
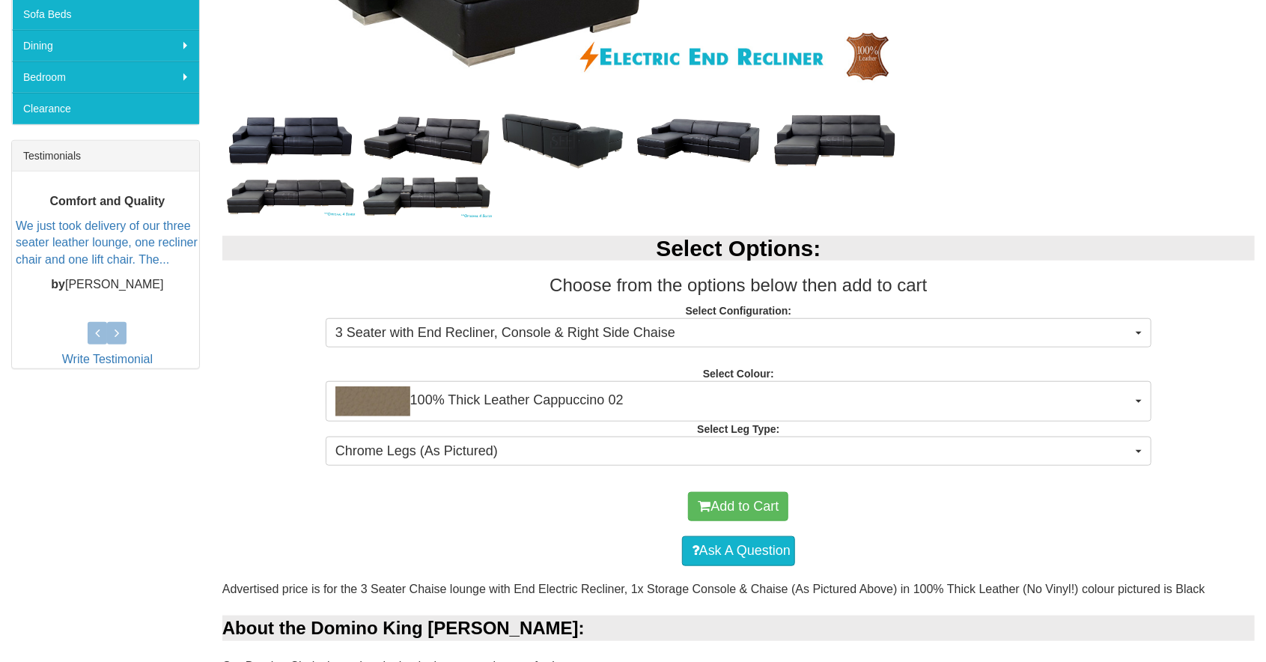
scroll to position [512, 0]
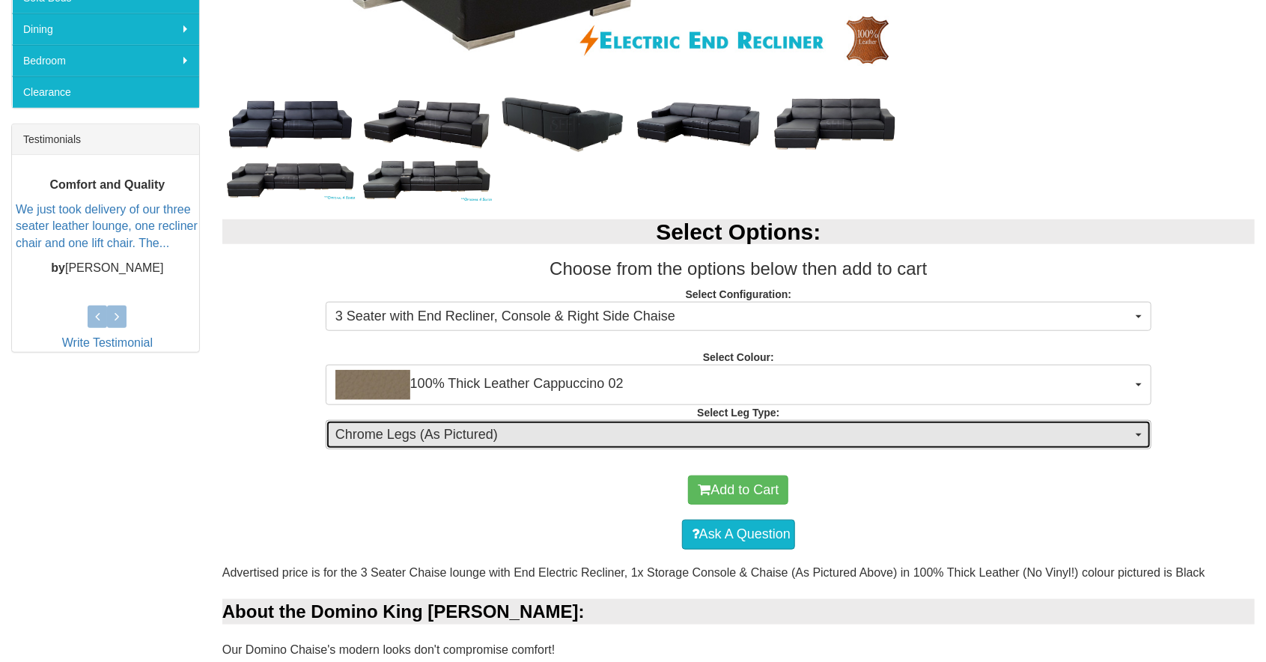
click at [1101, 437] on span "Chrome Legs (As Pictured)" at bounding box center [733, 434] width 797 height 19
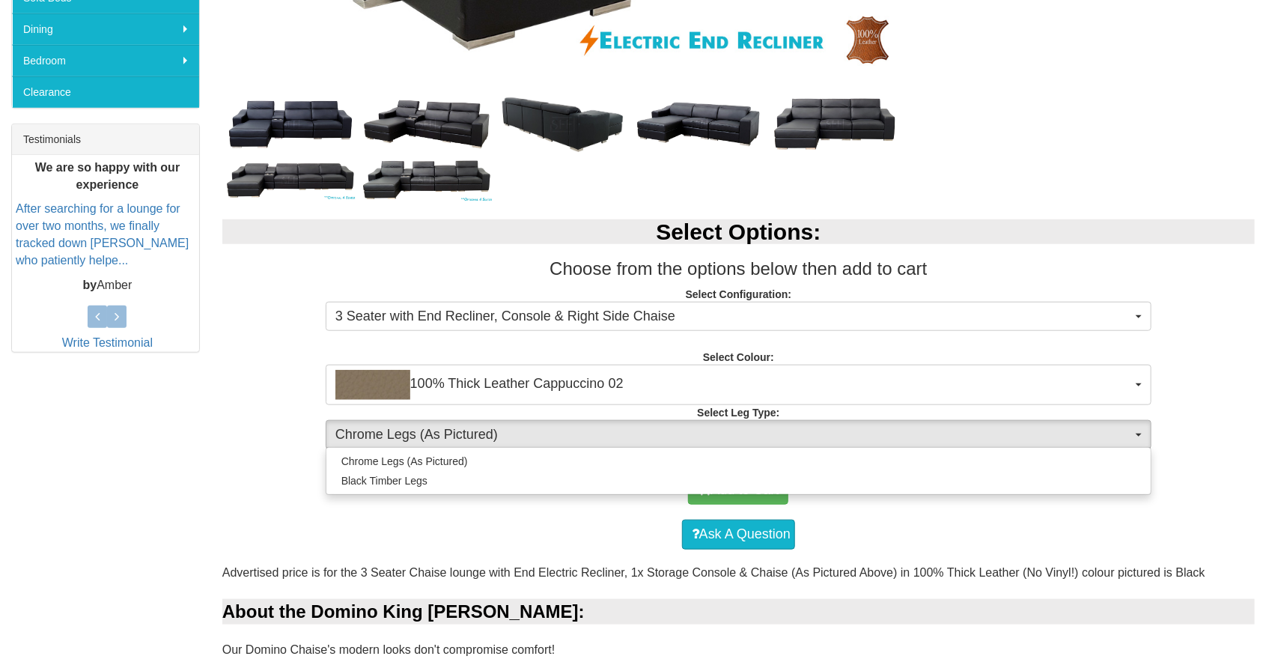
click at [1067, 581] on div at bounding box center [633, 331] width 1266 height 662
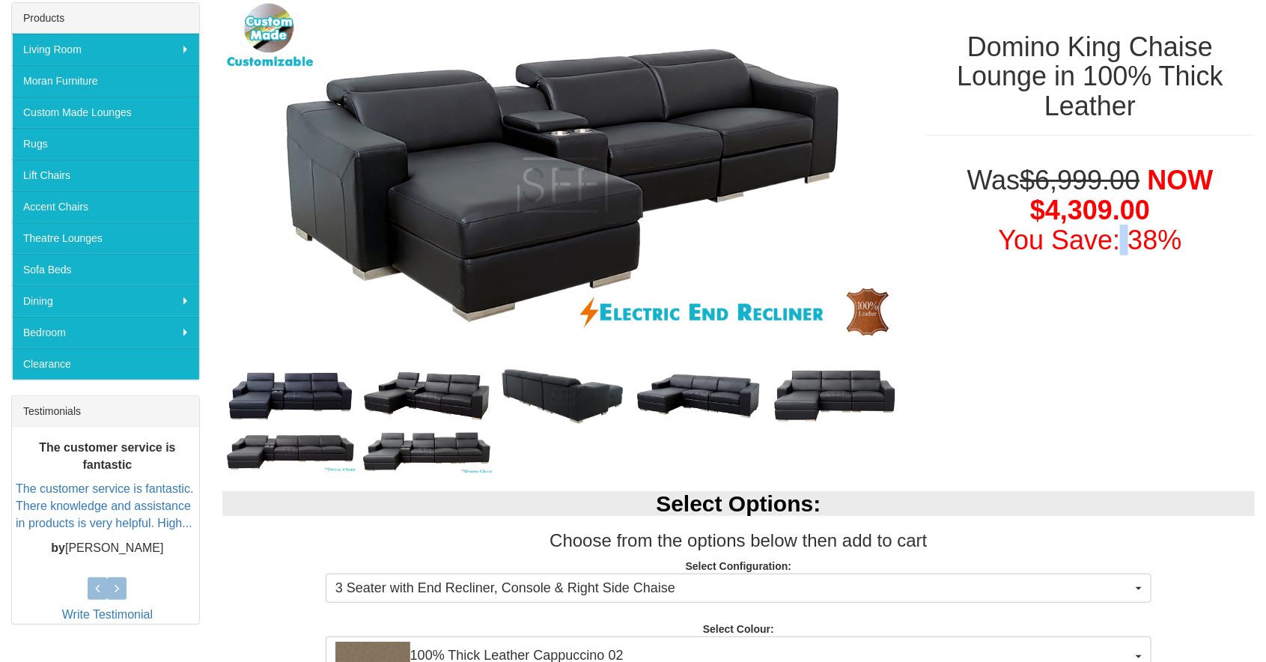
scroll to position [240, 0]
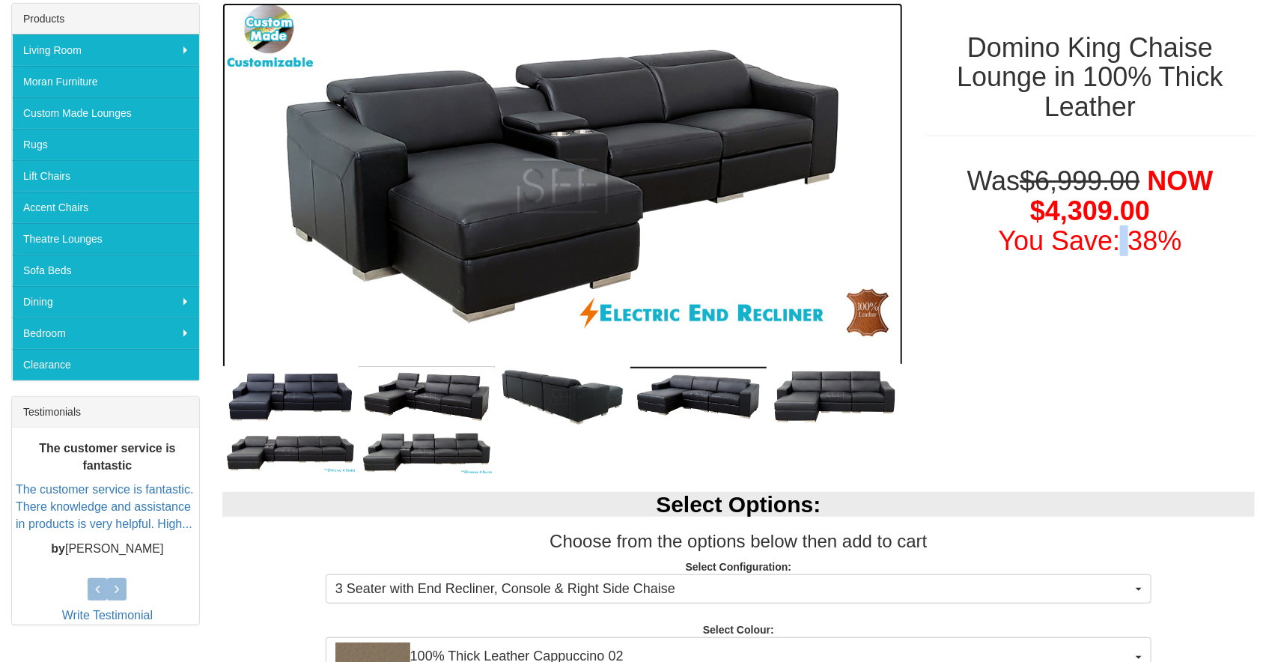
click at [815, 102] on img at bounding box center [562, 186] width 681 height 367
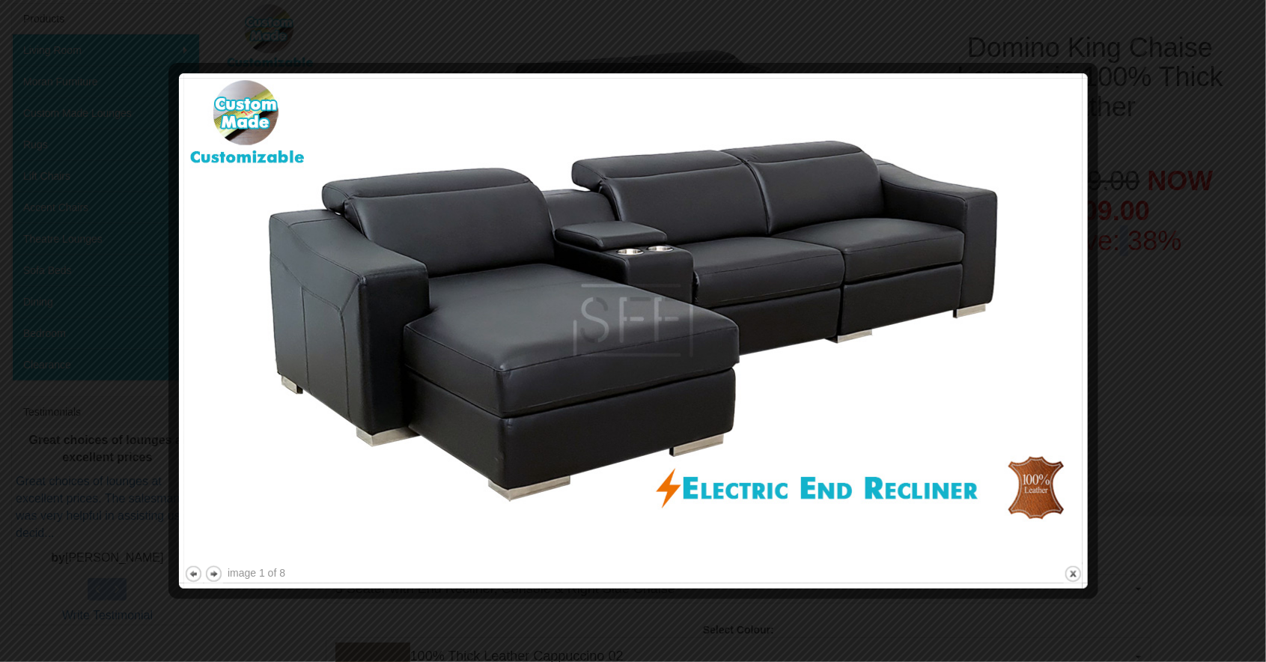
click at [1126, 466] on div at bounding box center [633, 331] width 1266 height 662
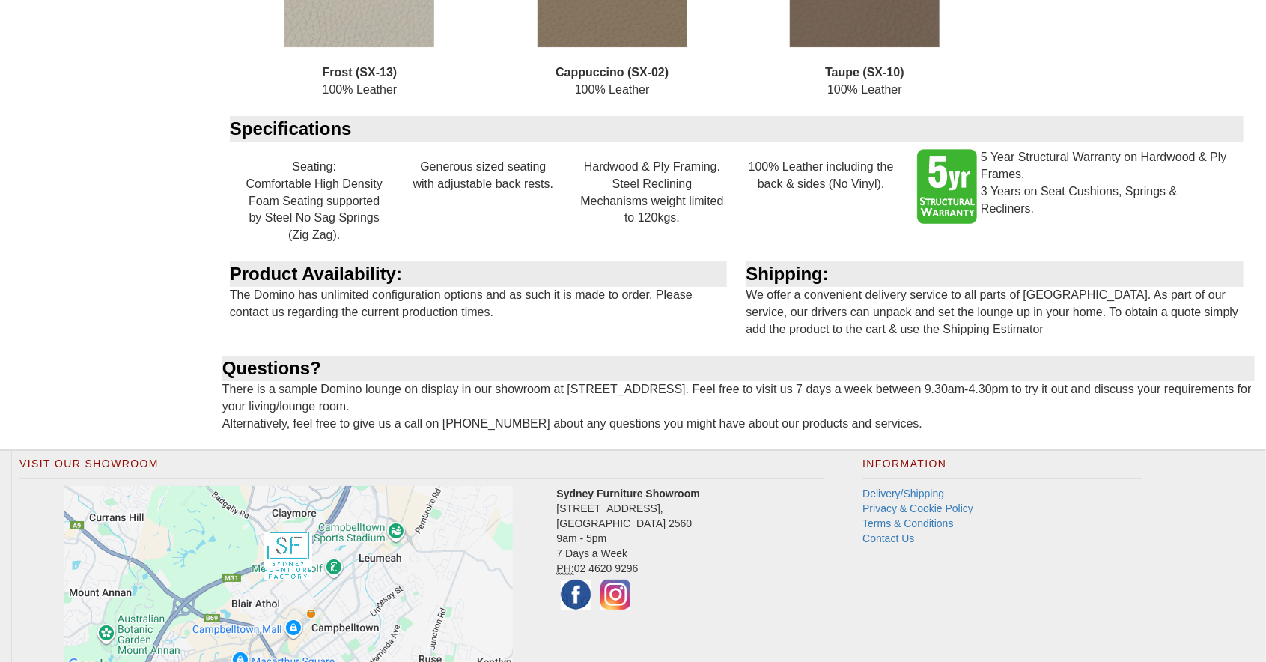
scroll to position [2688, 0]
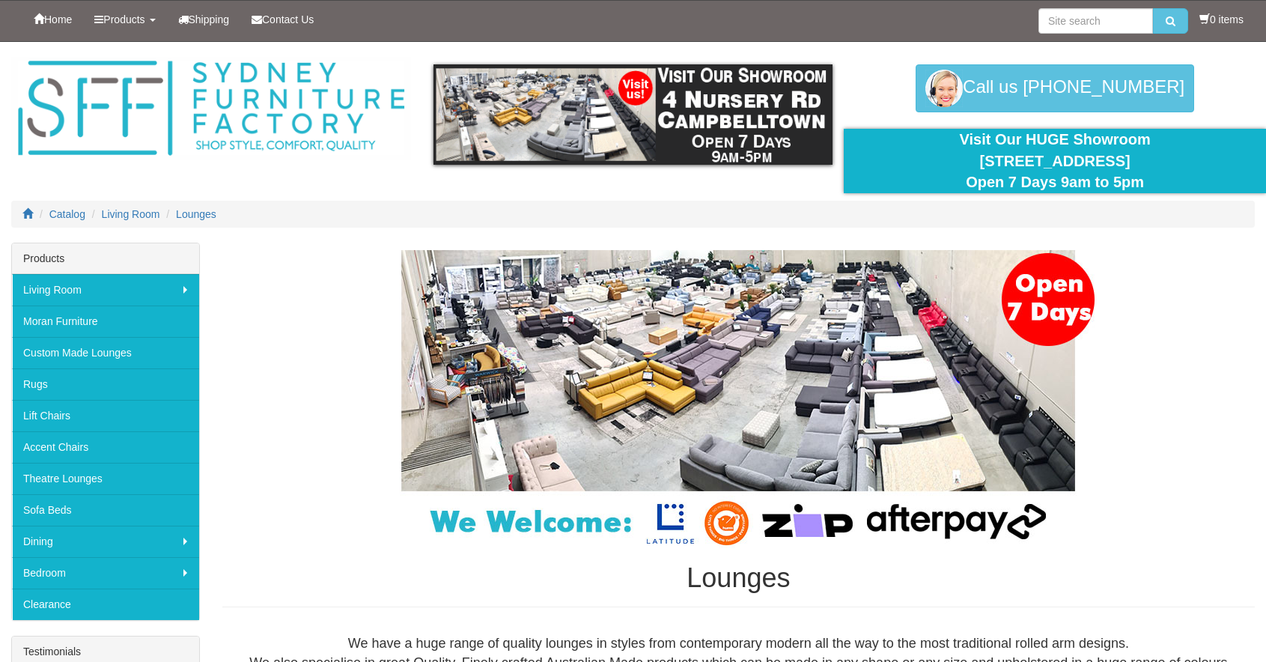
scroll to position [9928, 0]
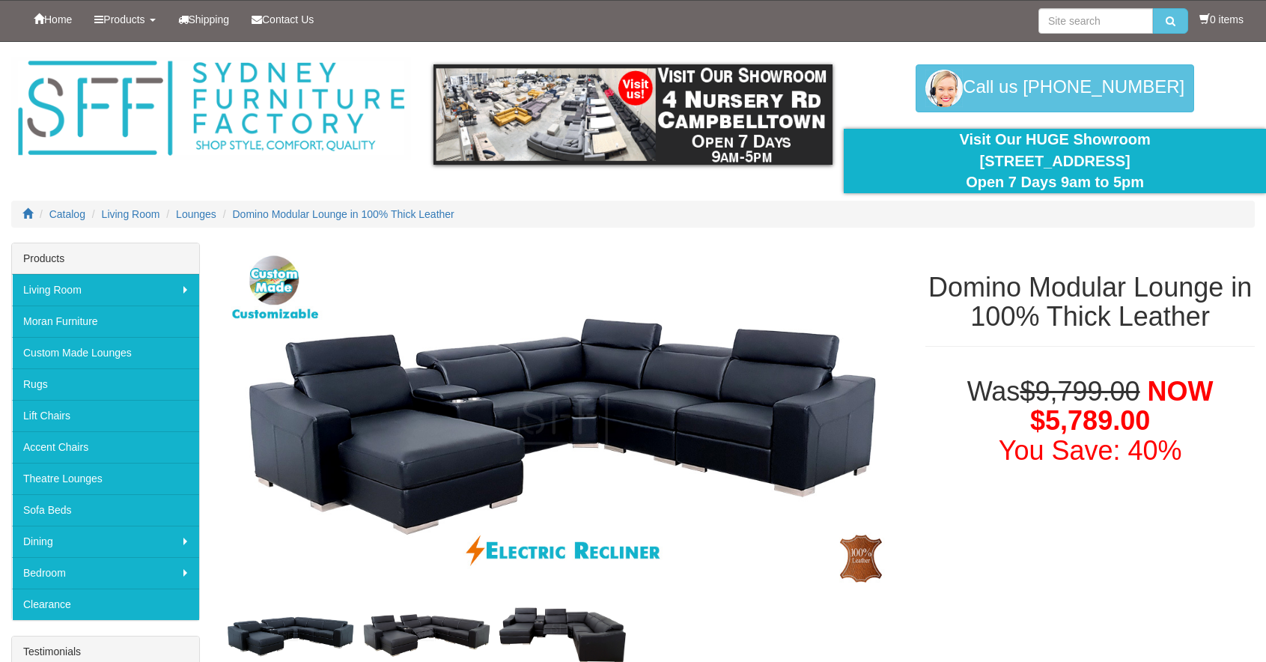
scroll to position [109, 0]
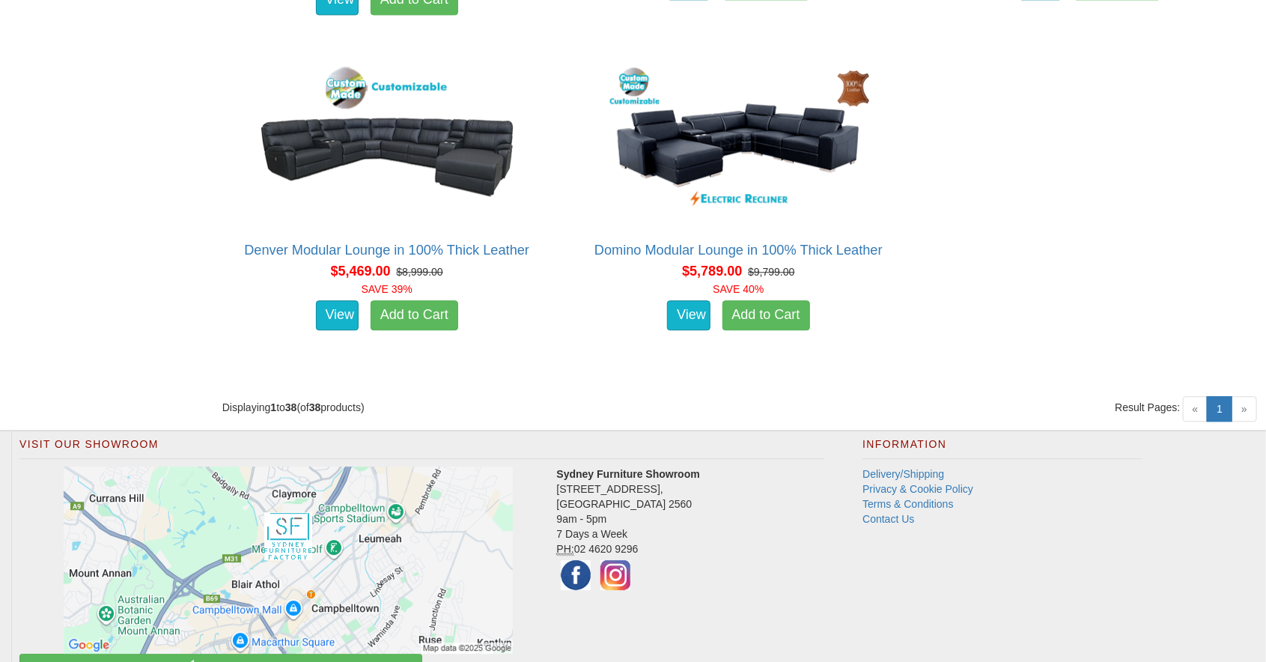
scroll to position [4873, 0]
